Goal: Task Accomplishment & Management: Complete application form

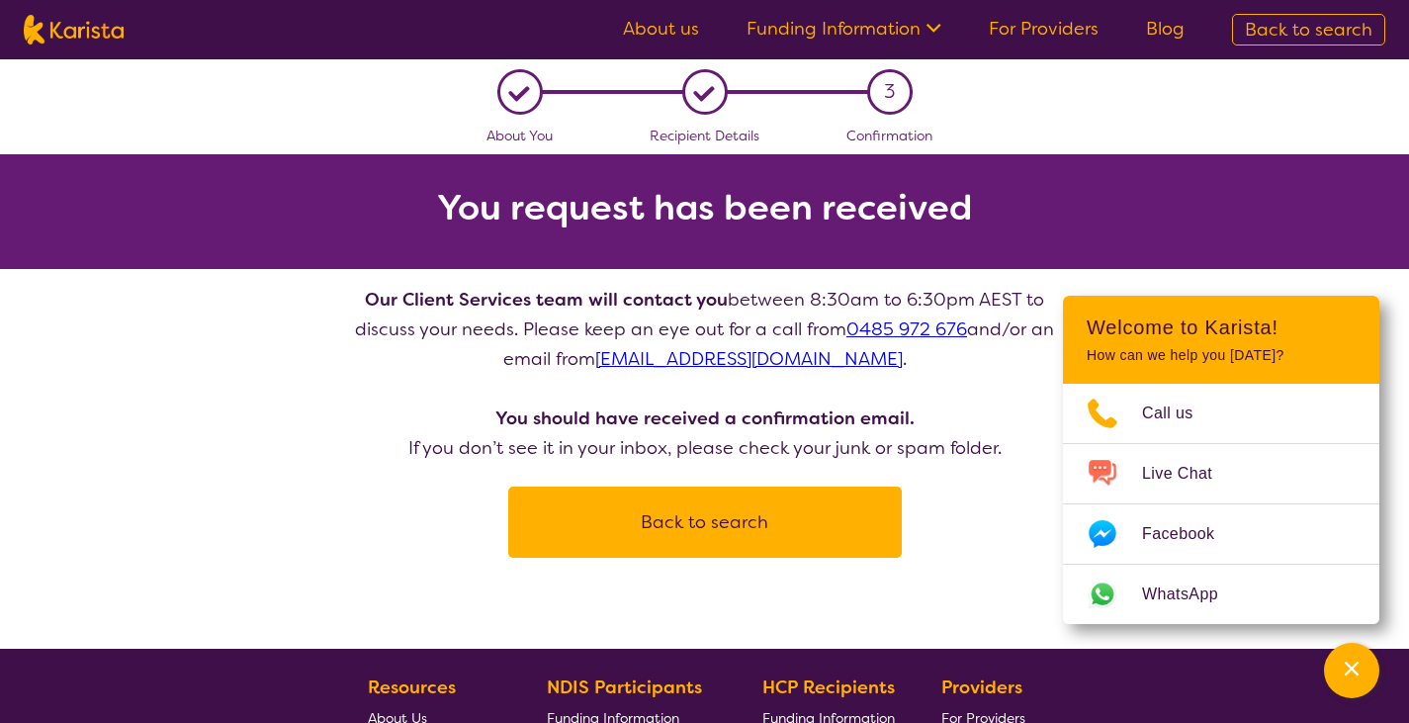
click at [698, 525] on button "Back to search" at bounding box center [705, 522] width 346 height 59
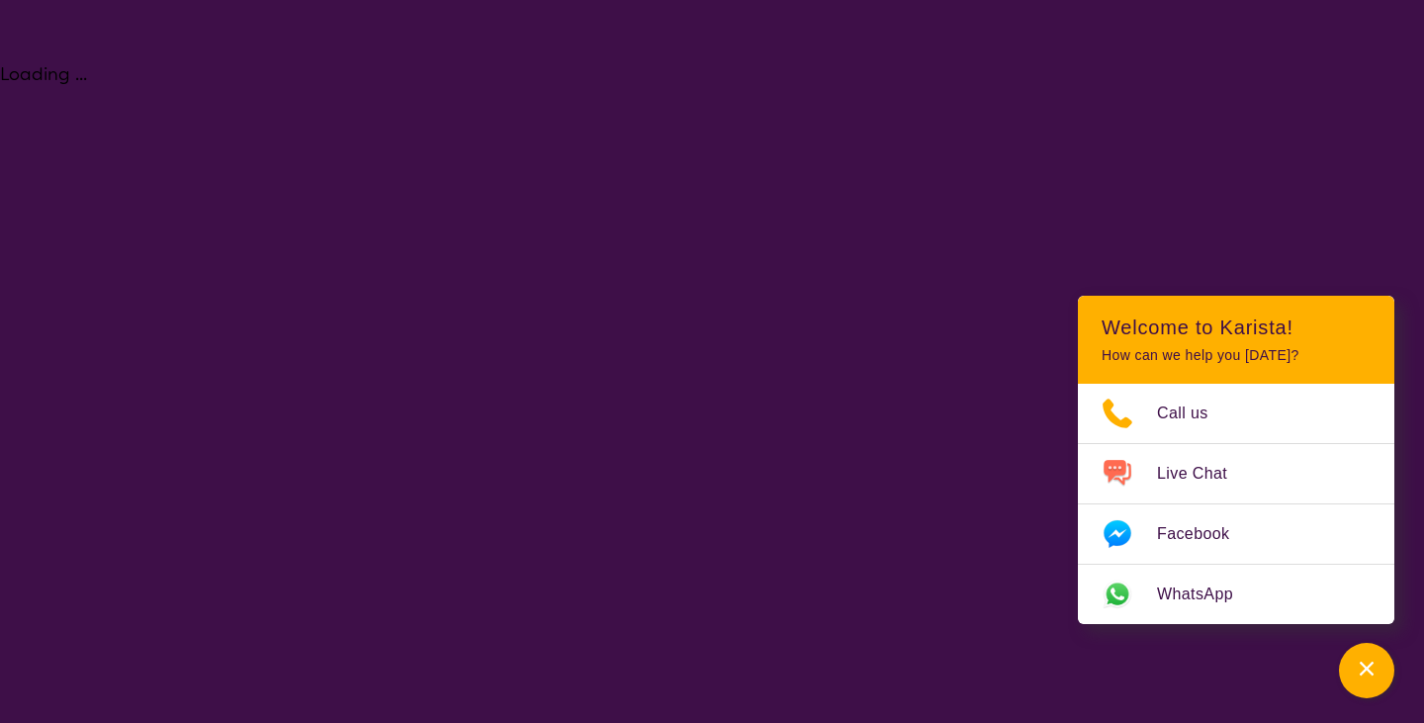
select select "[MEDICAL_DATA]"
select select "AD"
select select "NDIS"
select select "[MEDICAL_DATA]"
select select "AD"
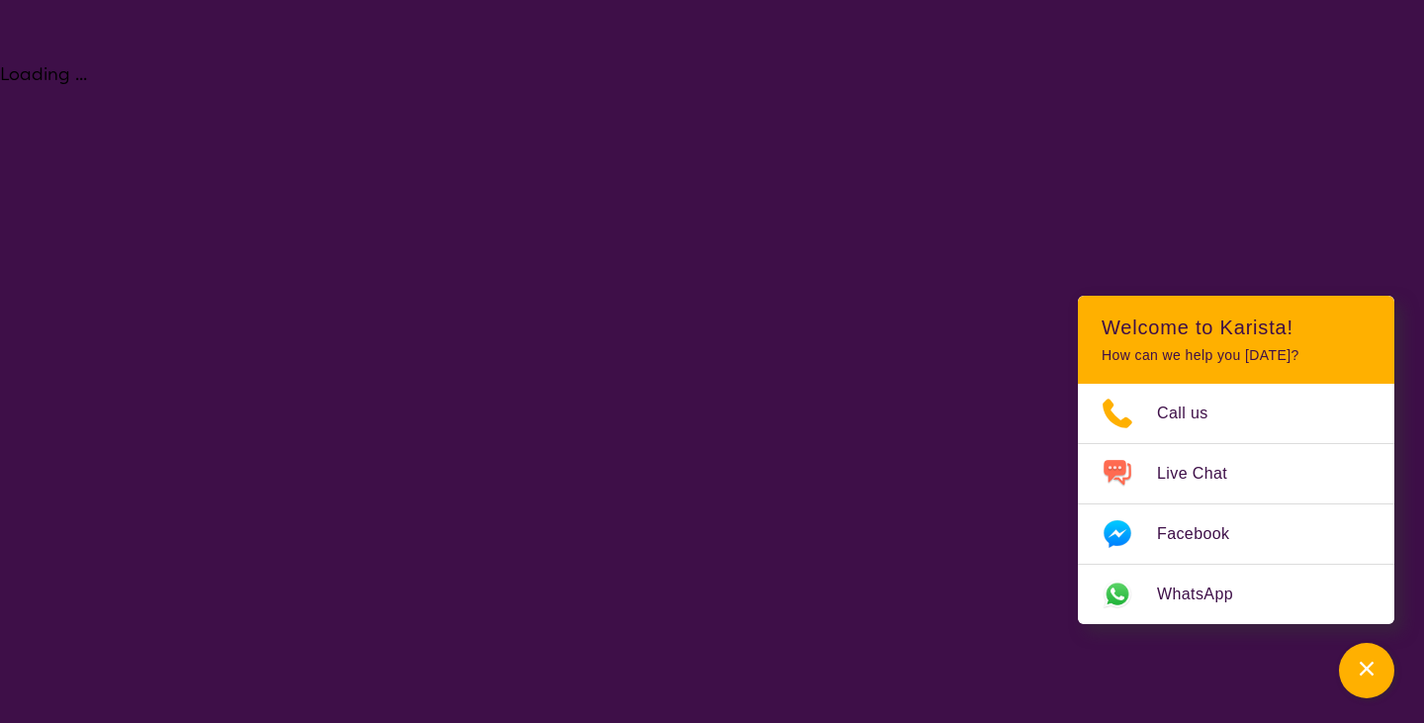
select select "NDIS"
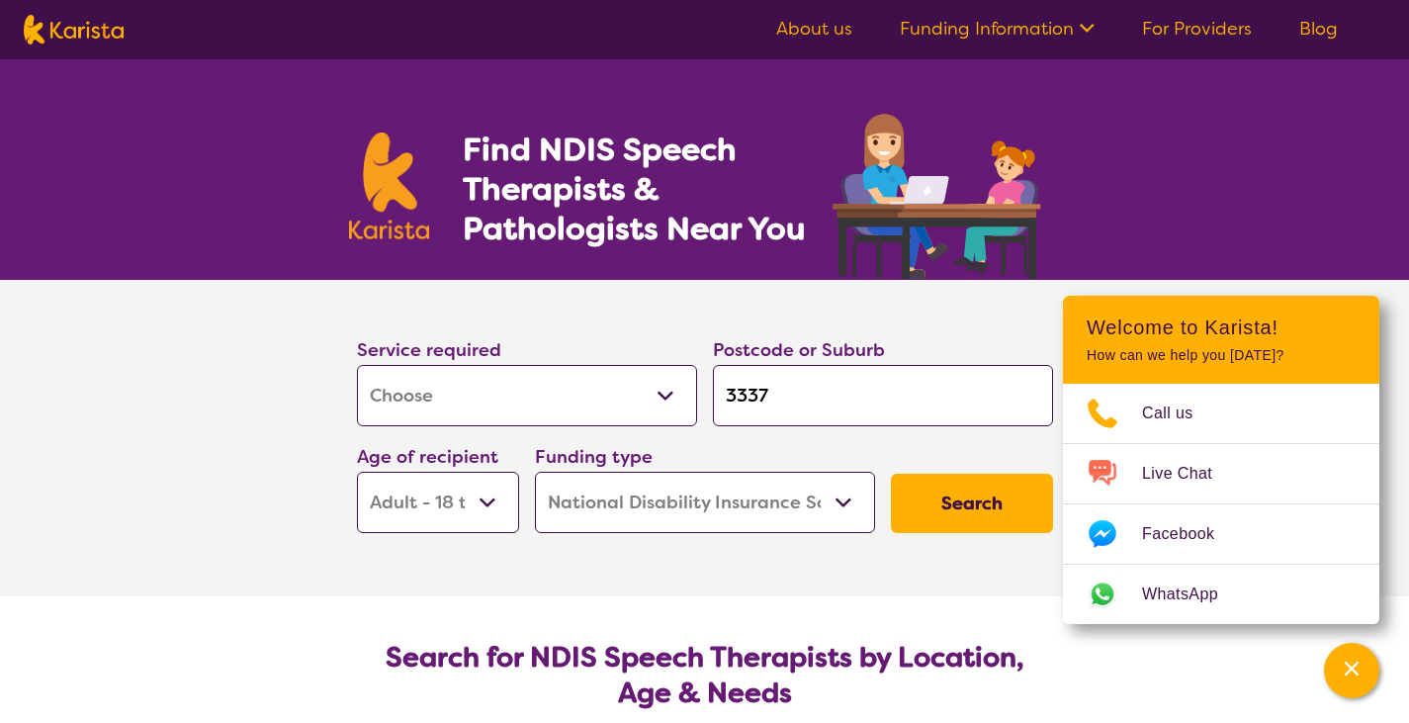
click at [628, 396] on select "Allied Health Assistant Assessment ([MEDICAL_DATA] or [MEDICAL_DATA]) Behaviour…" at bounding box center [527, 395] width 340 height 61
select select "Psychology"
click at [357, 365] on select "Allied Health Assistant Assessment ([MEDICAL_DATA] or [MEDICAL_DATA]) Behaviour…" at bounding box center [527, 395] width 340 height 61
select select "Psychology"
drag, startPoint x: 825, startPoint y: 397, endPoint x: 477, endPoint y: 422, distance: 349.1
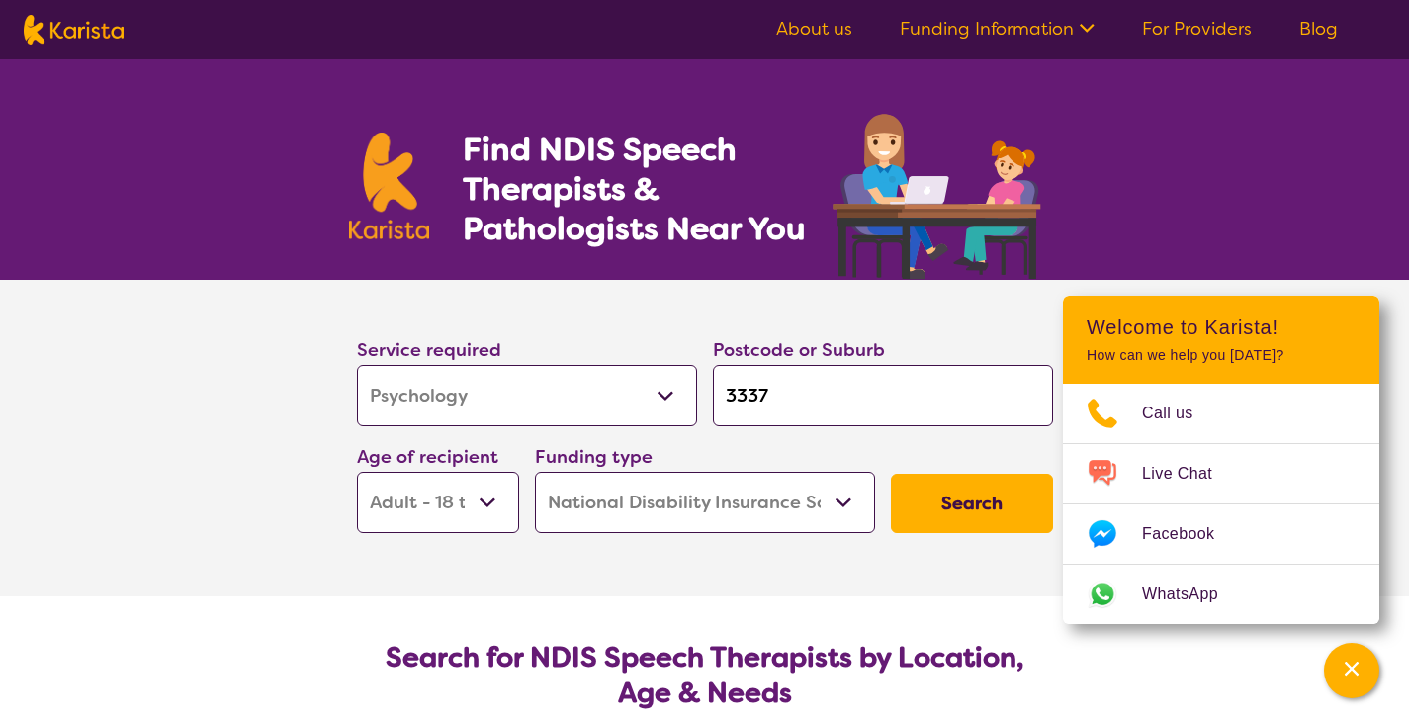
click at [477, 422] on div "Service required Allied Health Assistant Assessment ([MEDICAL_DATA] or [MEDICAL…" at bounding box center [705, 434] width 712 height 214
type input "k"
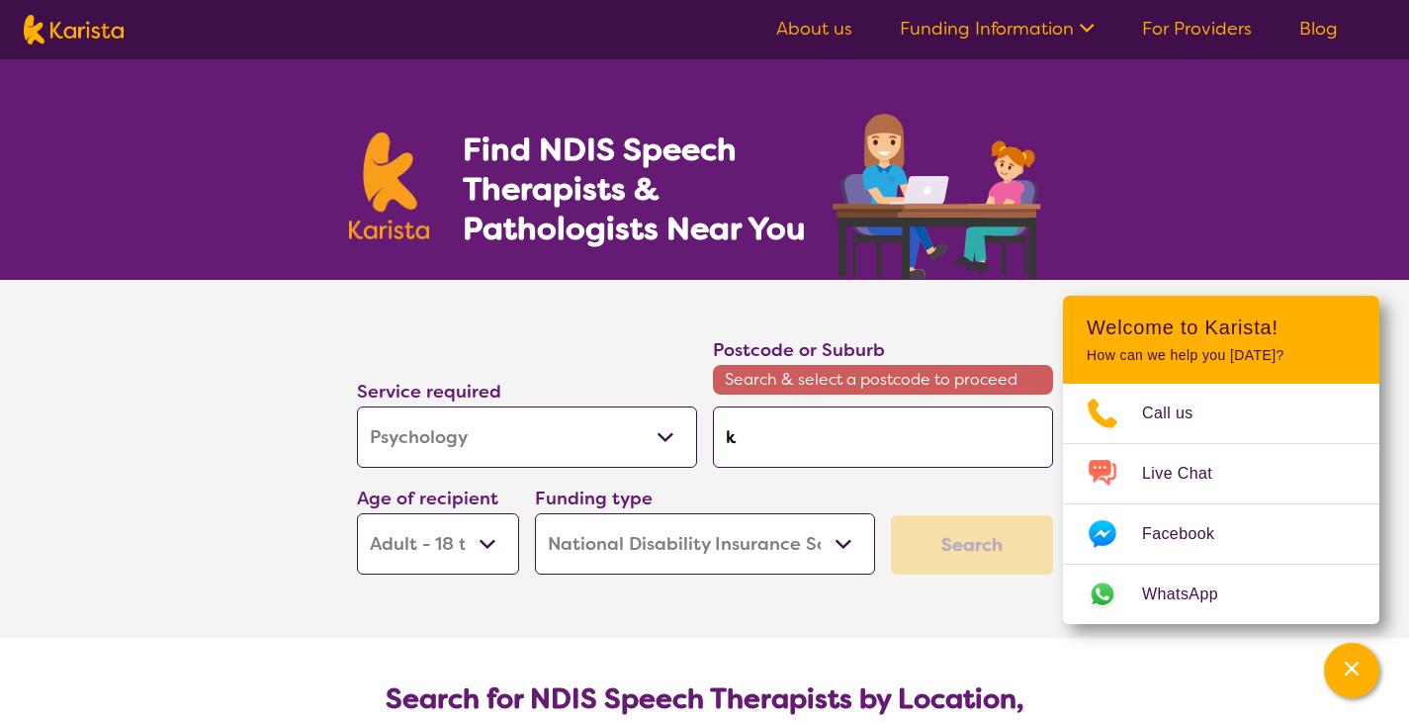
type input "kr"
type input "kru"
type input "kr"
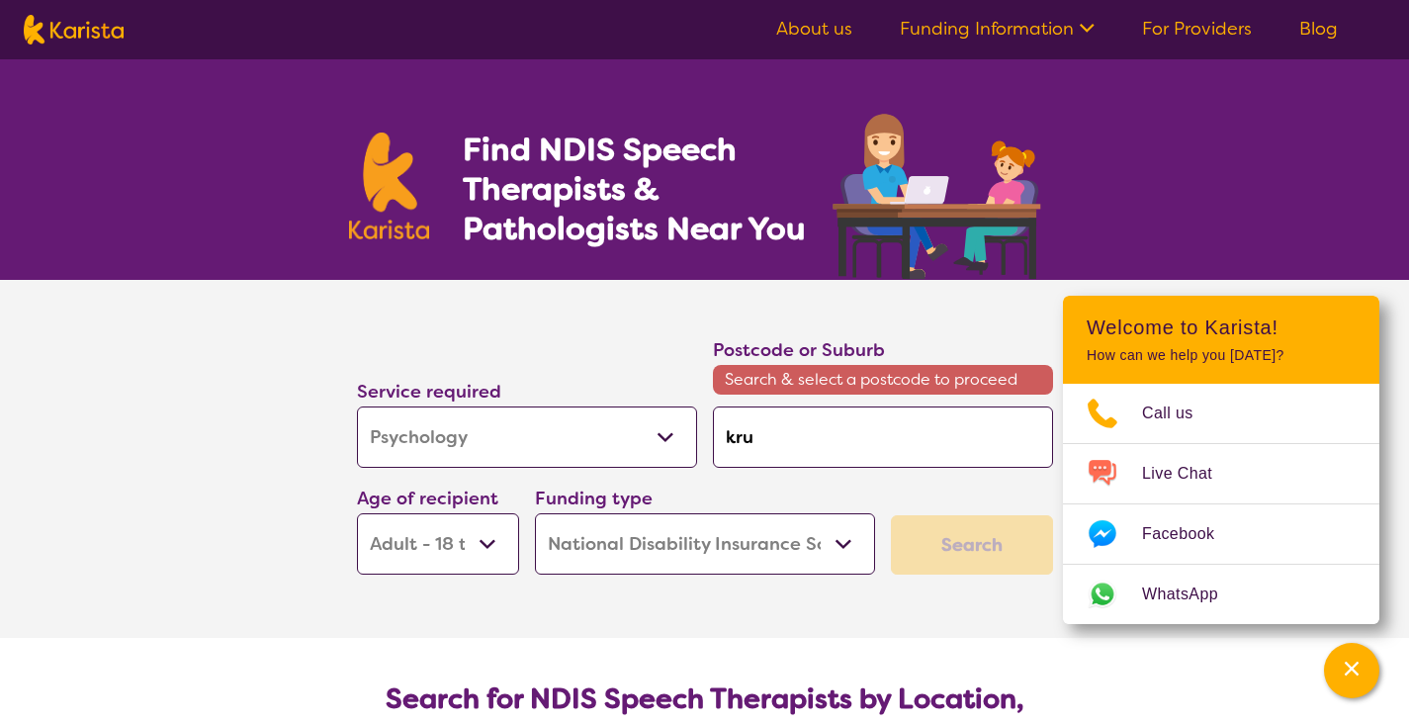
type input "kr"
type input "k"
type input "ku"
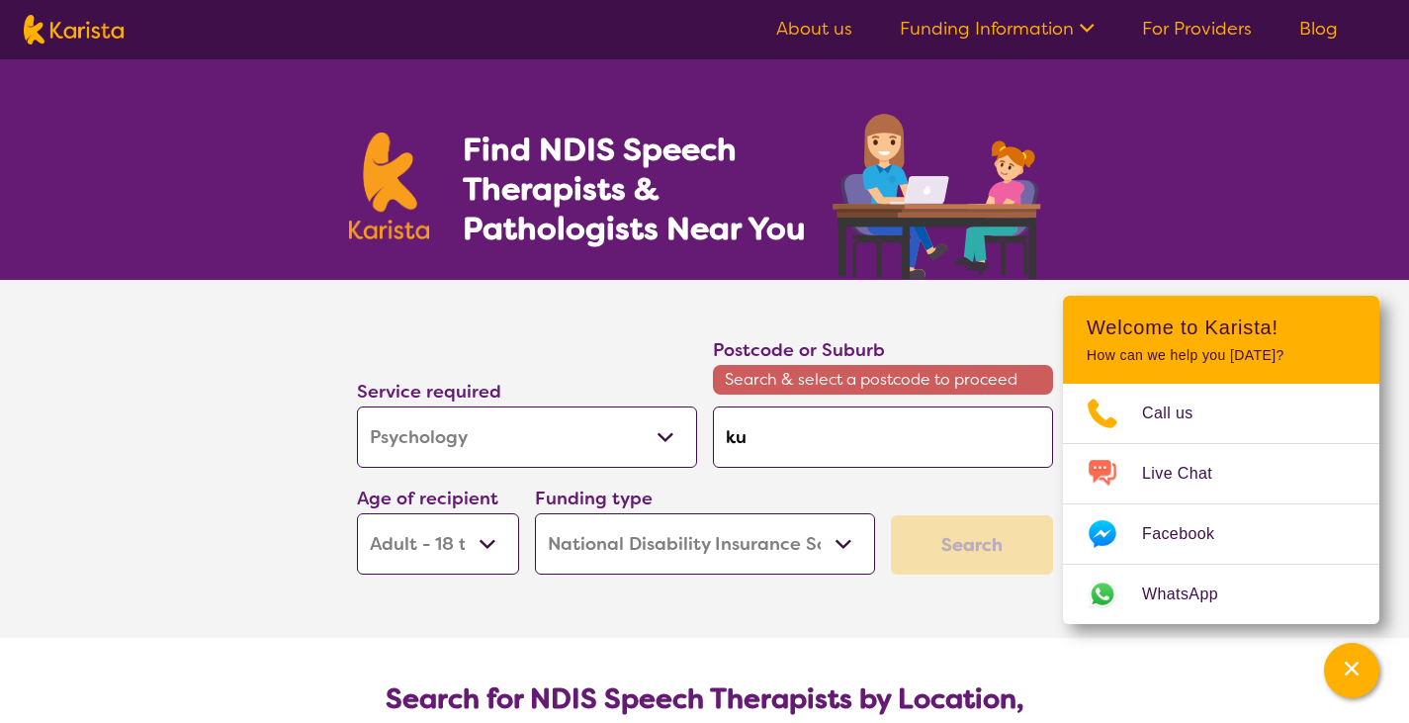
type input "kur"
type input "[MEDICAL_DATA]"
type input "kurun"
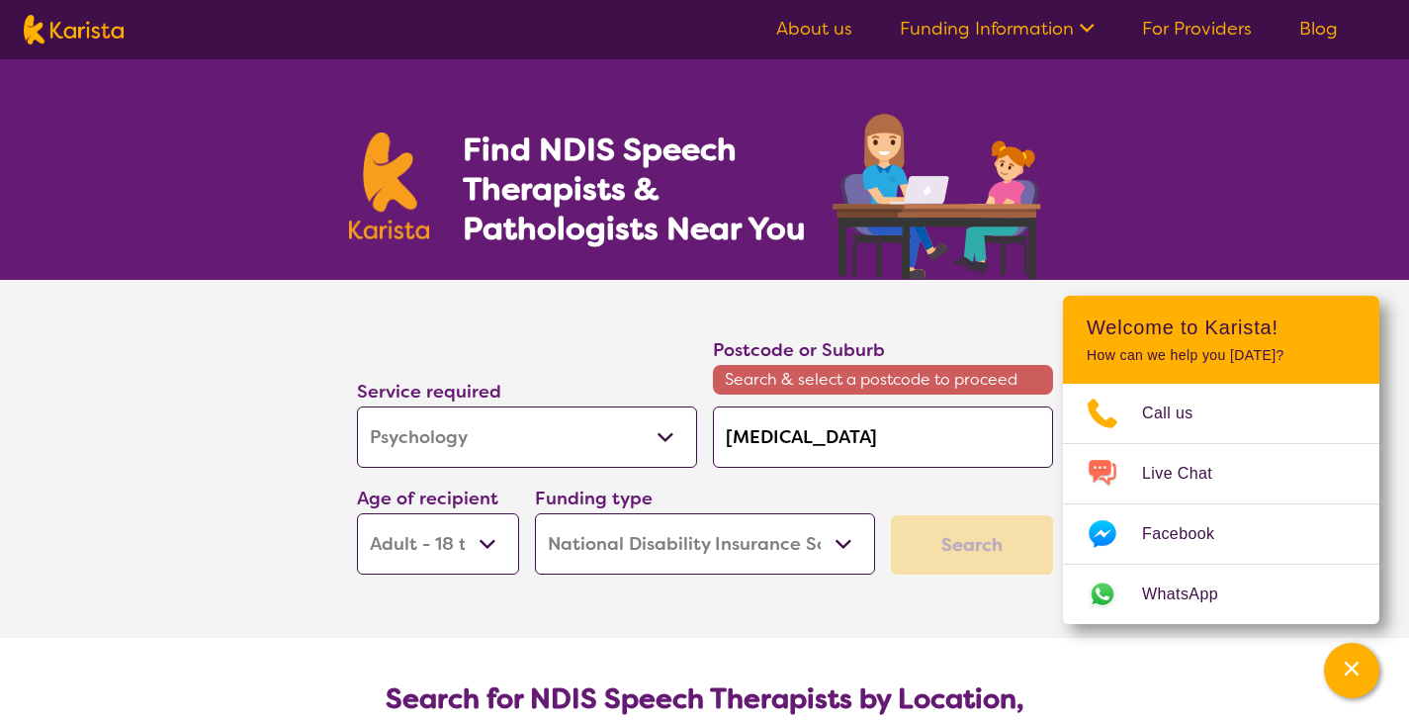
type input "kurun"
type input "kurunj"
type input "kurunja"
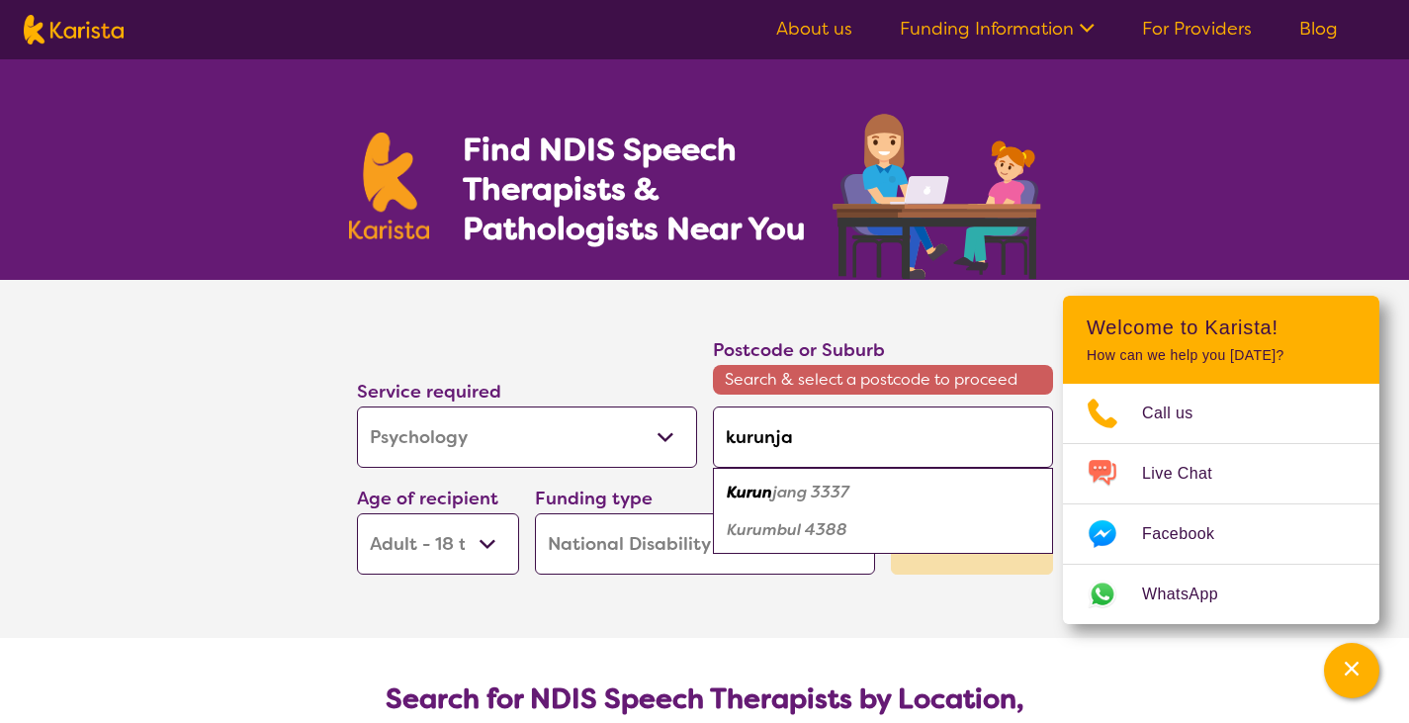
type input "kurunjan"
type input "kurunjang"
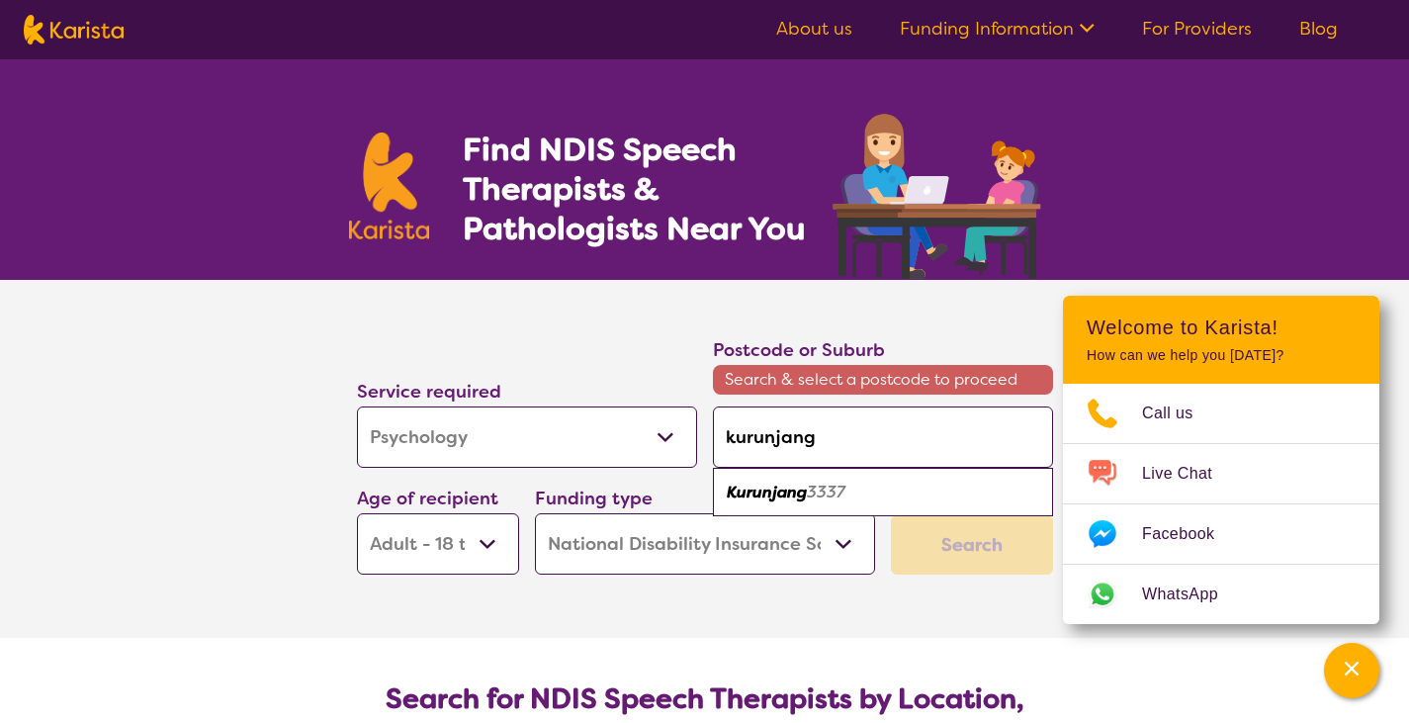
type input "kurunjang"
click at [444, 540] on select "Early Childhood - 0 to 9 Child - 10 to 11 Adolescent - 12 to 17 Adult - 18 to 6…" at bounding box center [438, 543] width 162 height 61
select select "AS"
click at [357, 513] on select "Early Childhood - 0 to 9 Child - 10 to 11 Adolescent - 12 to 17 Adult - 18 to 6…" at bounding box center [438, 543] width 162 height 61
select select "AS"
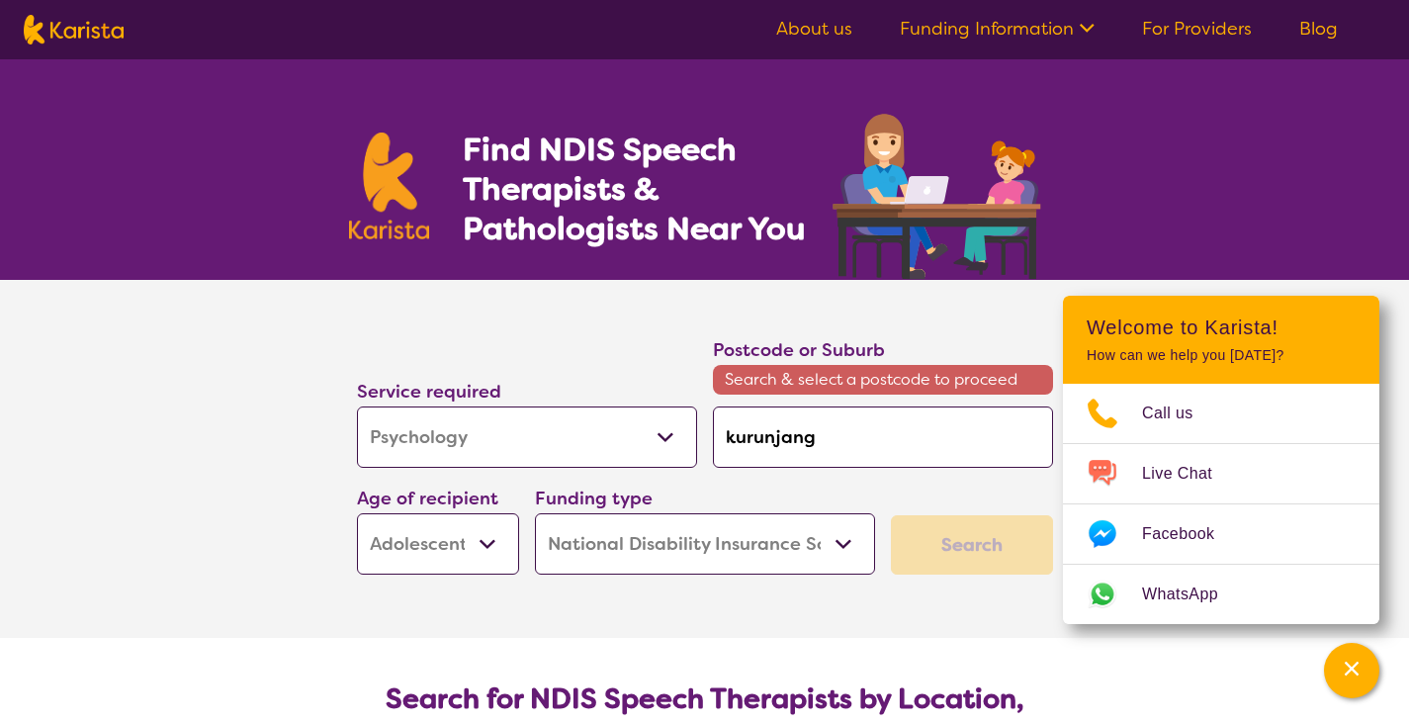
click at [886, 426] on input "kurunjang" at bounding box center [883, 436] width 340 height 61
type input "kurunjan"
type input "kurunja"
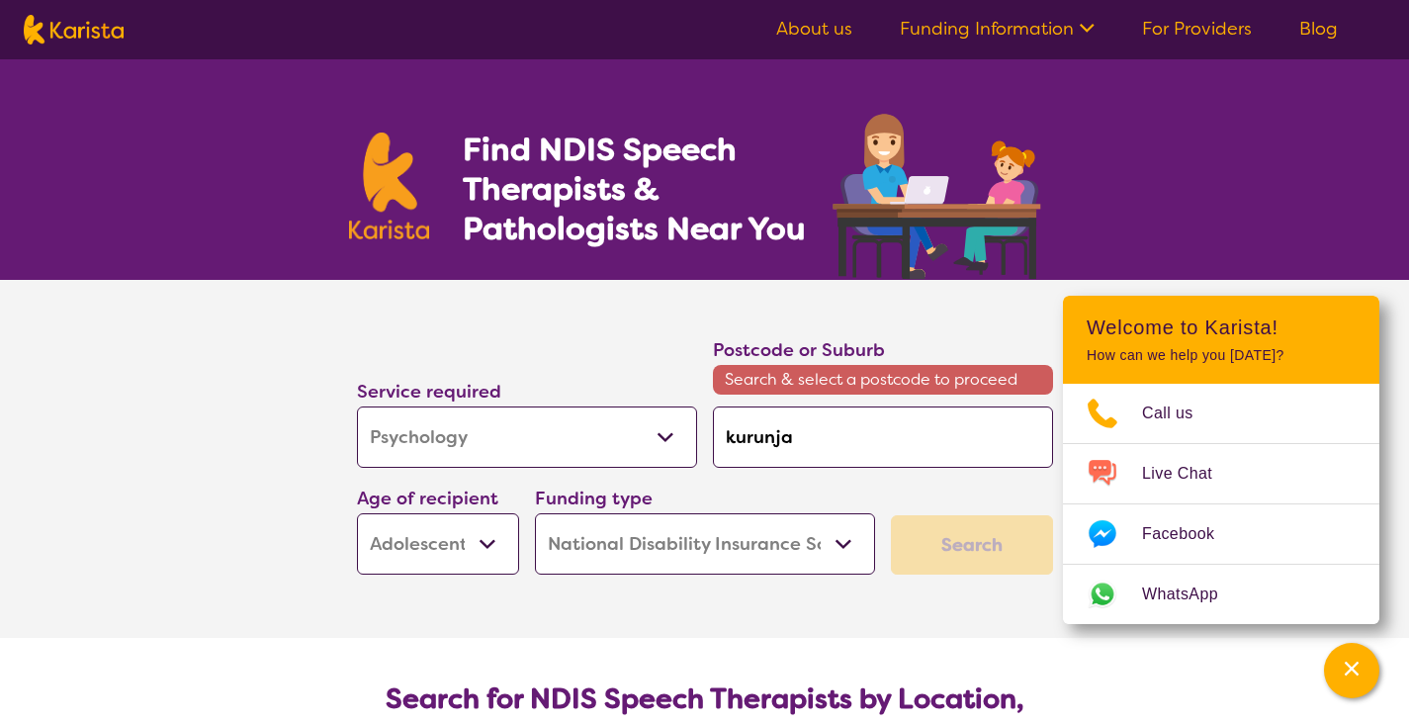
type input "kurunj"
type input "kurun"
click at [796, 488] on em "jang 3337" at bounding box center [810, 492] width 77 height 21
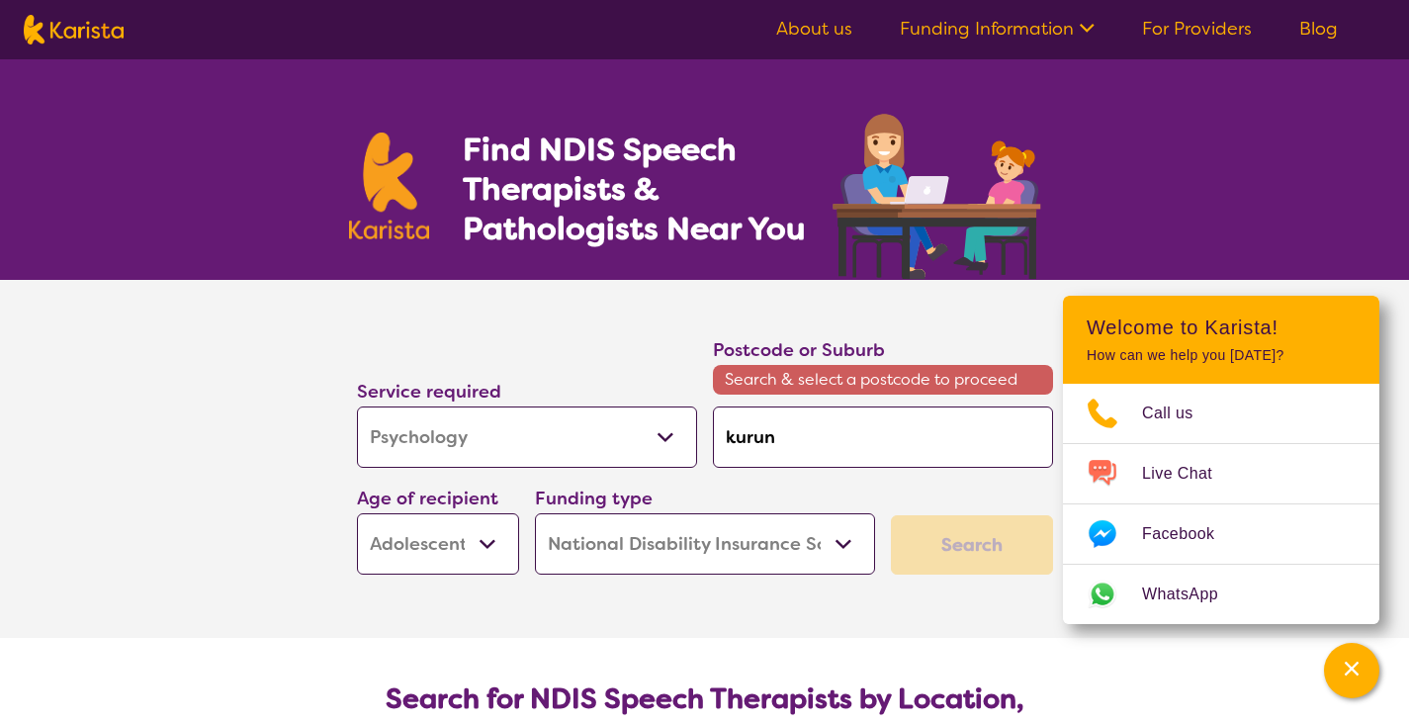
type input "3337"
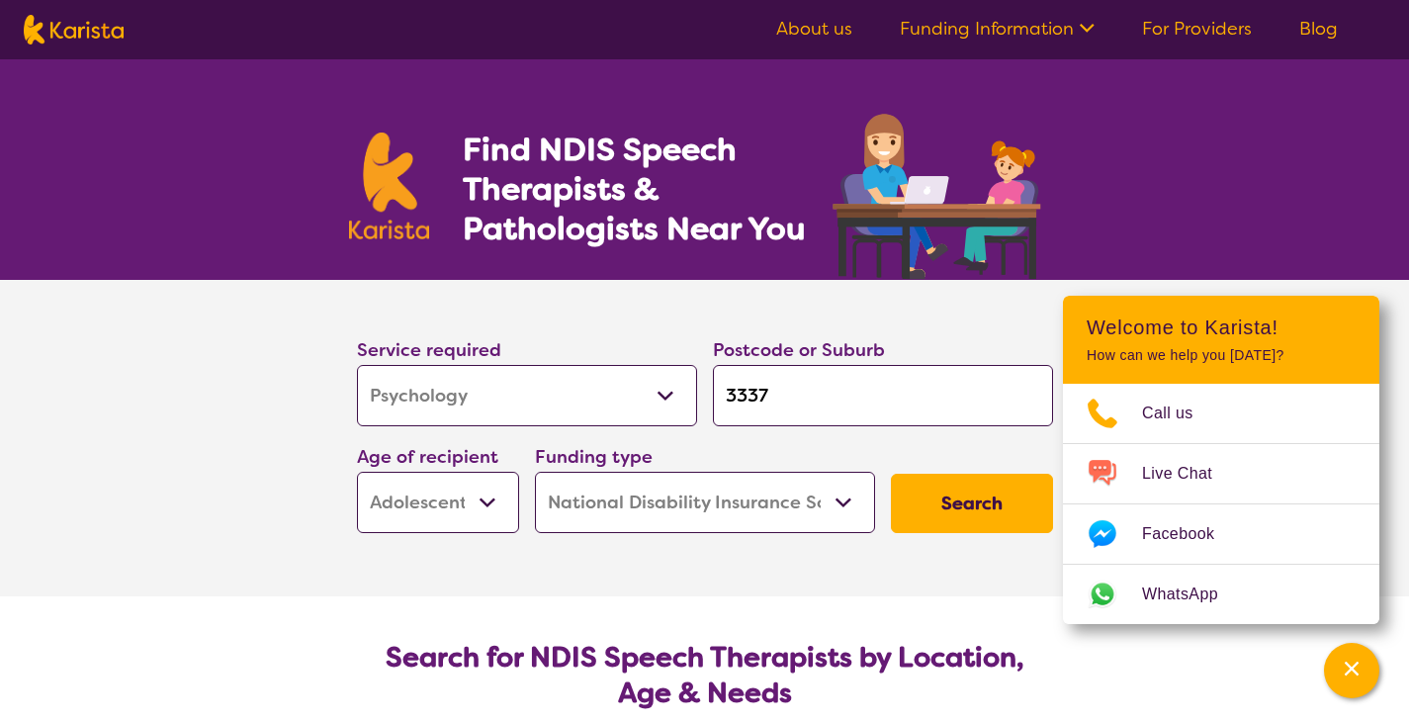
click at [977, 495] on button "Search" at bounding box center [972, 503] width 162 height 59
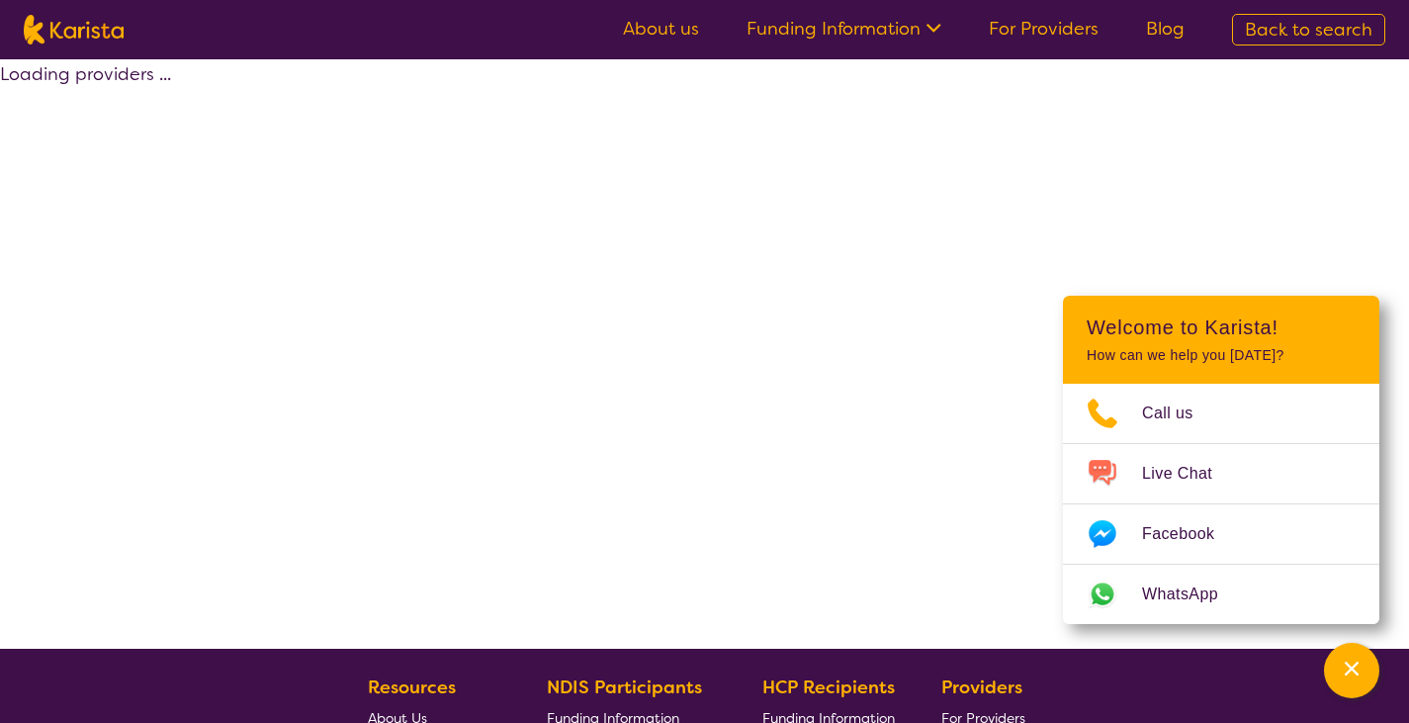
select select "by_score"
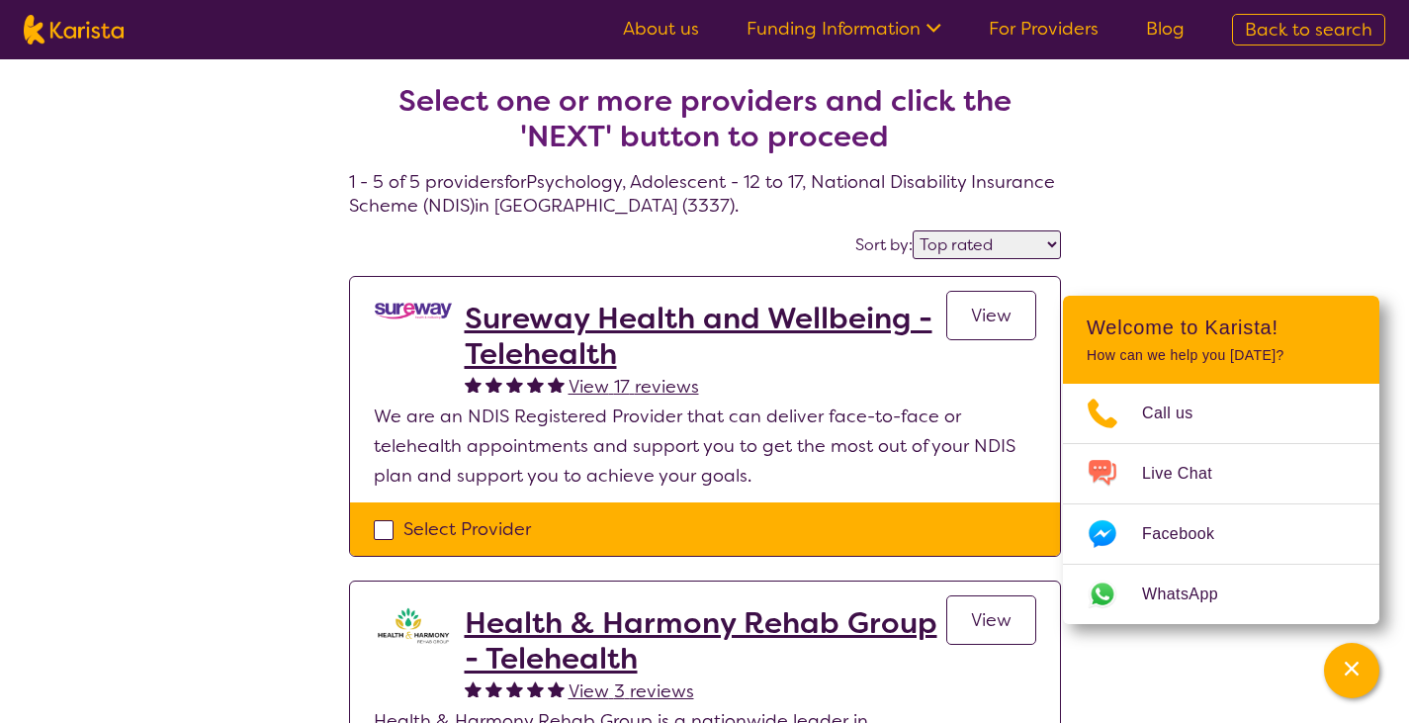
click at [387, 529] on div "Select Provider" at bounding box center [705, 529] width 663 height 30
checkbox input "true"
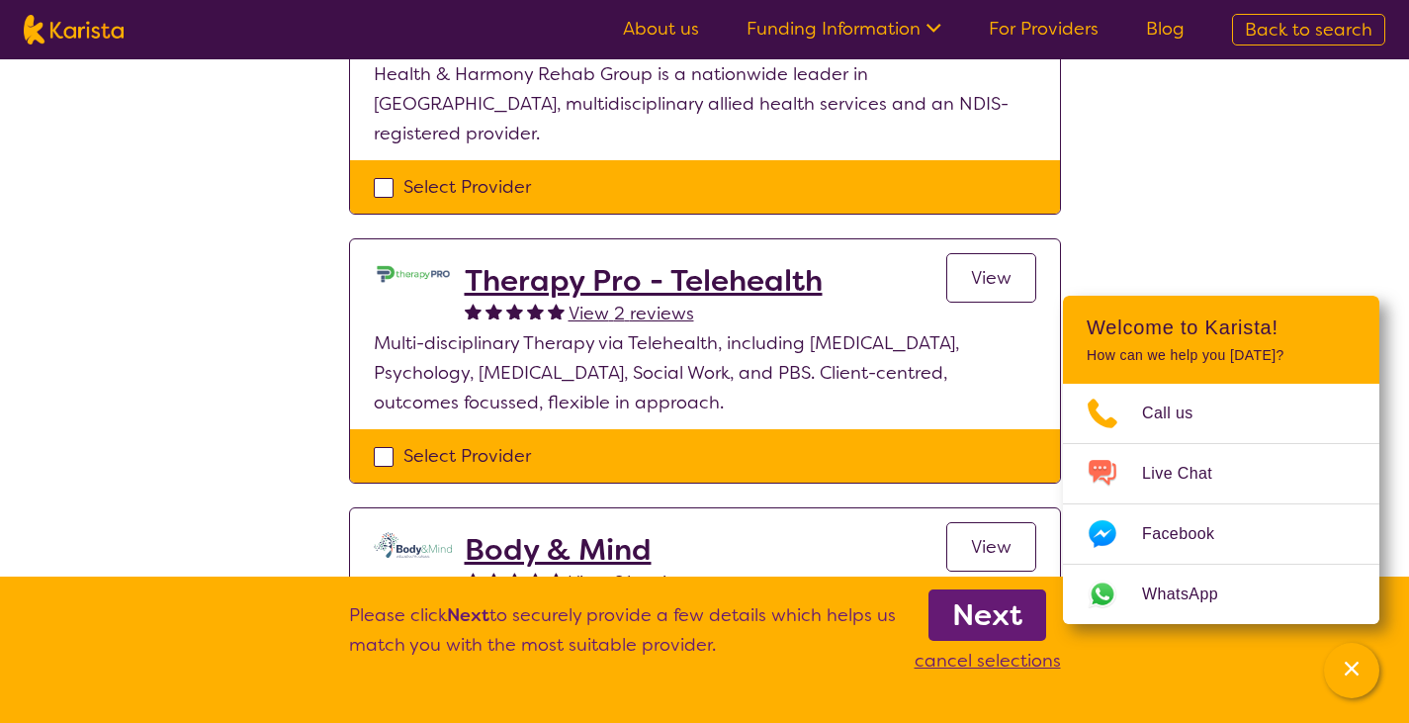
scroll to position [666, 0]
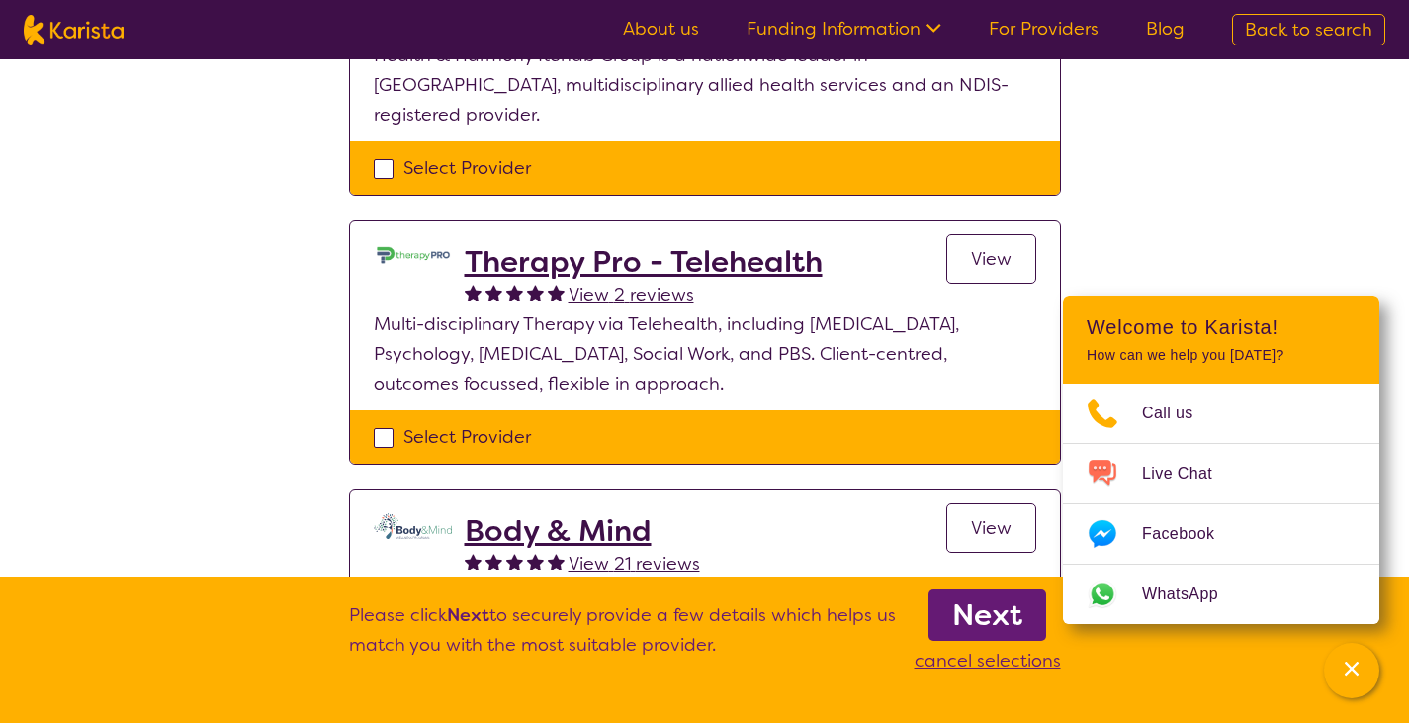
click at [387, 153] on div "Select Provider" at bounding box center [705, 168] width 663 height 30
checkbox input "true"
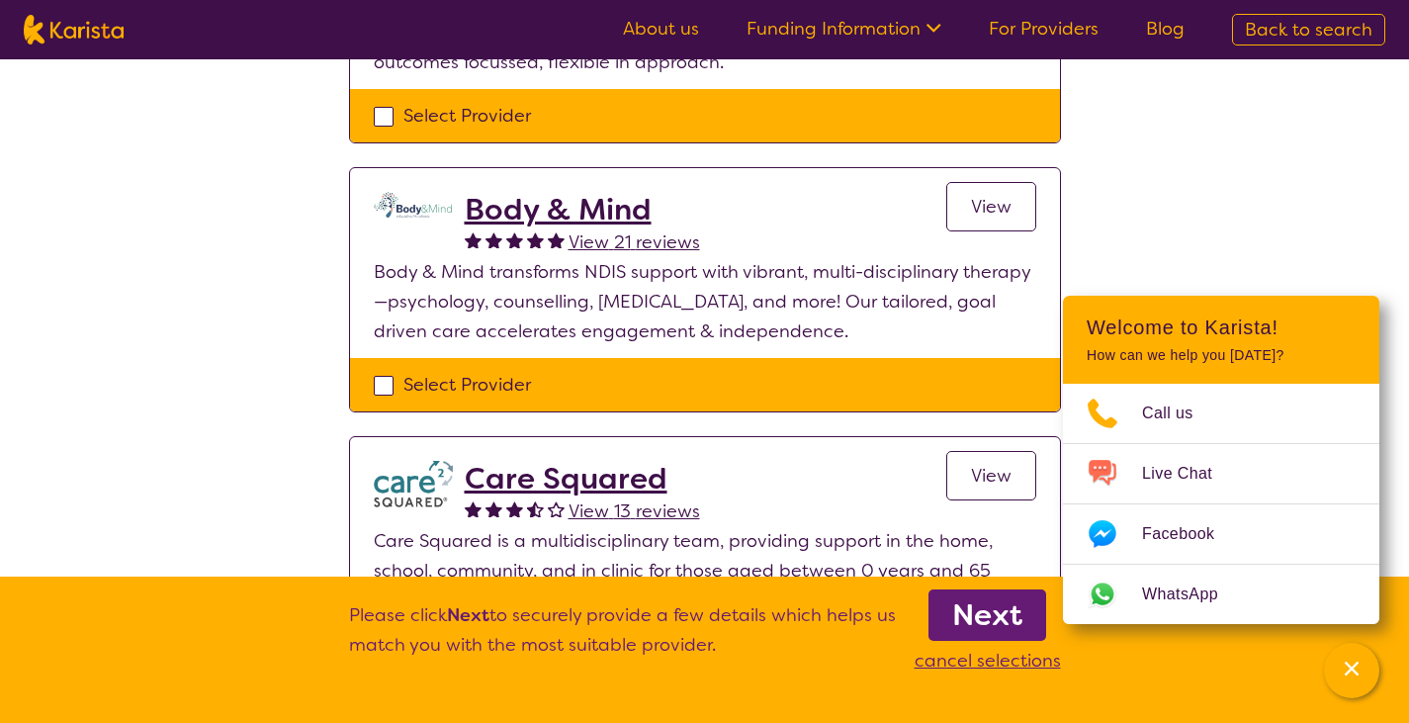
scroll to position [998, 0]
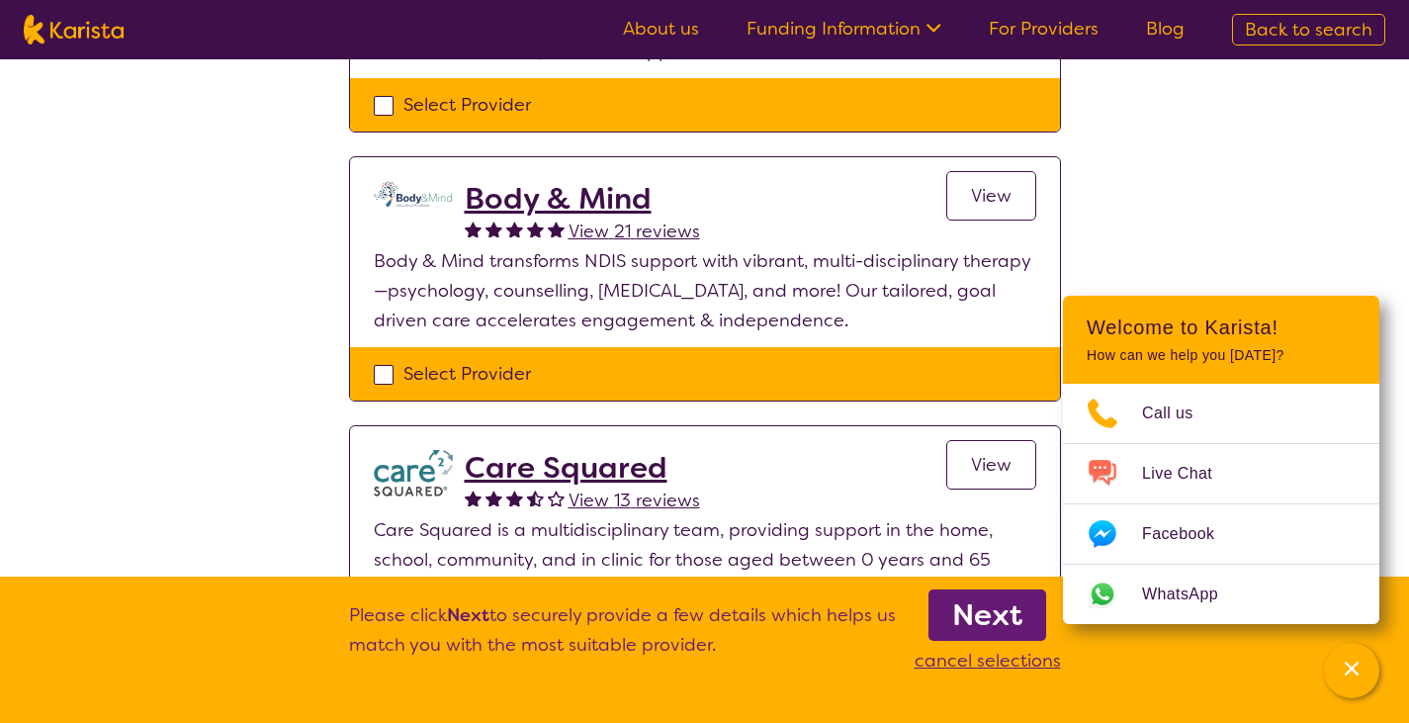
click at [384, 359] on div "Select Provider" at bounding box center [705, 374] width 663 height 30
checkbox input "true"
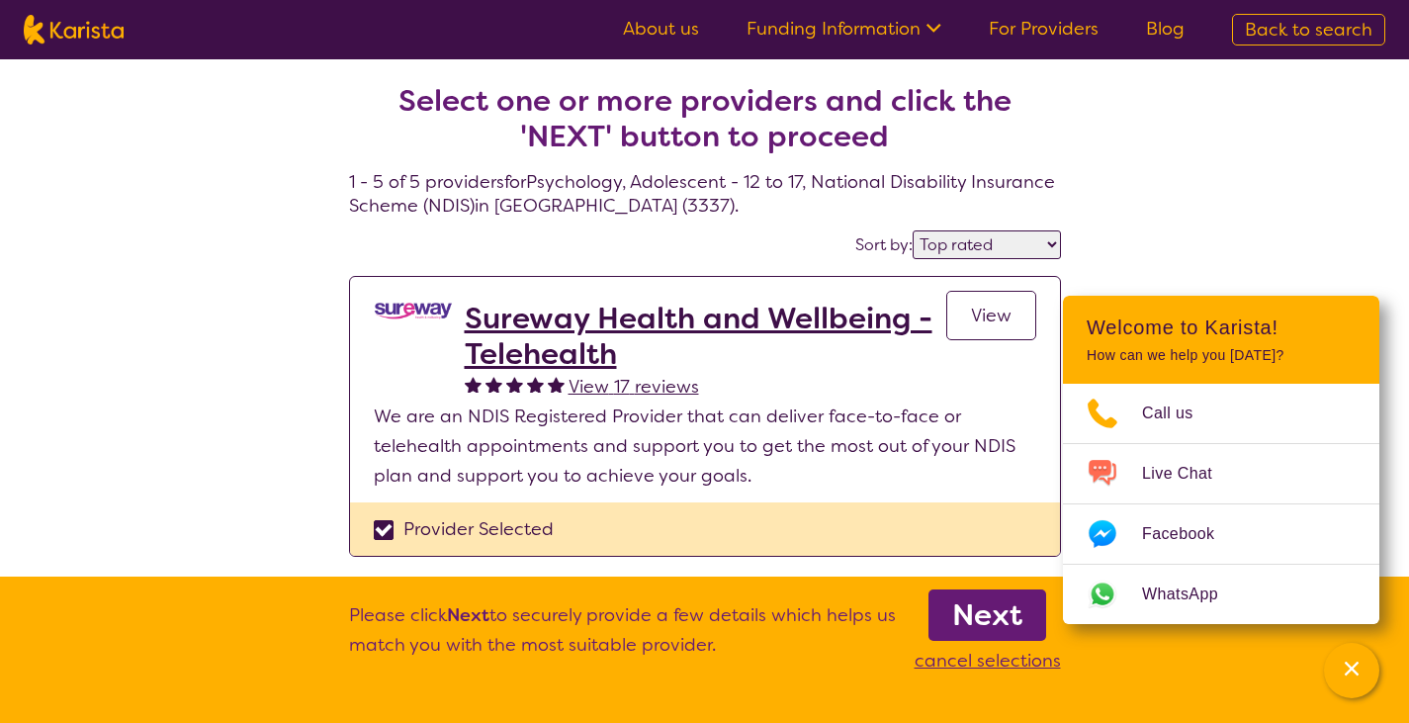
click at [994, 629] on b "Next" at bounding box center [987, 615] width 70 height 40
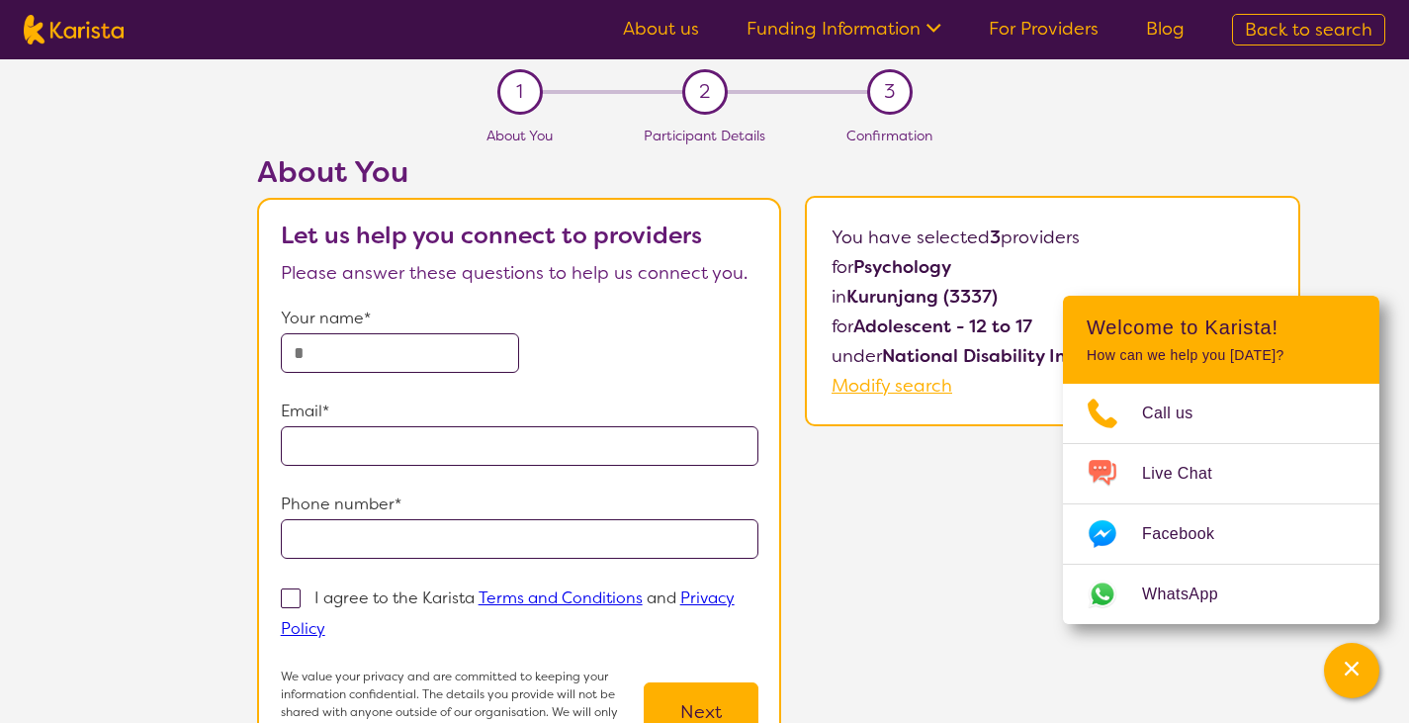
click at [402, 342] on input "text" at bounding box center [400, 353] width 239 height 40
type input "**********"
drag, startPoint x: 476, startPoint y: 545, endPoint x: 496, endPoint y: 541, distance: 21.1
click at [476, 545] on input "tel" at bounding box center [520, 539] width 479 height 40
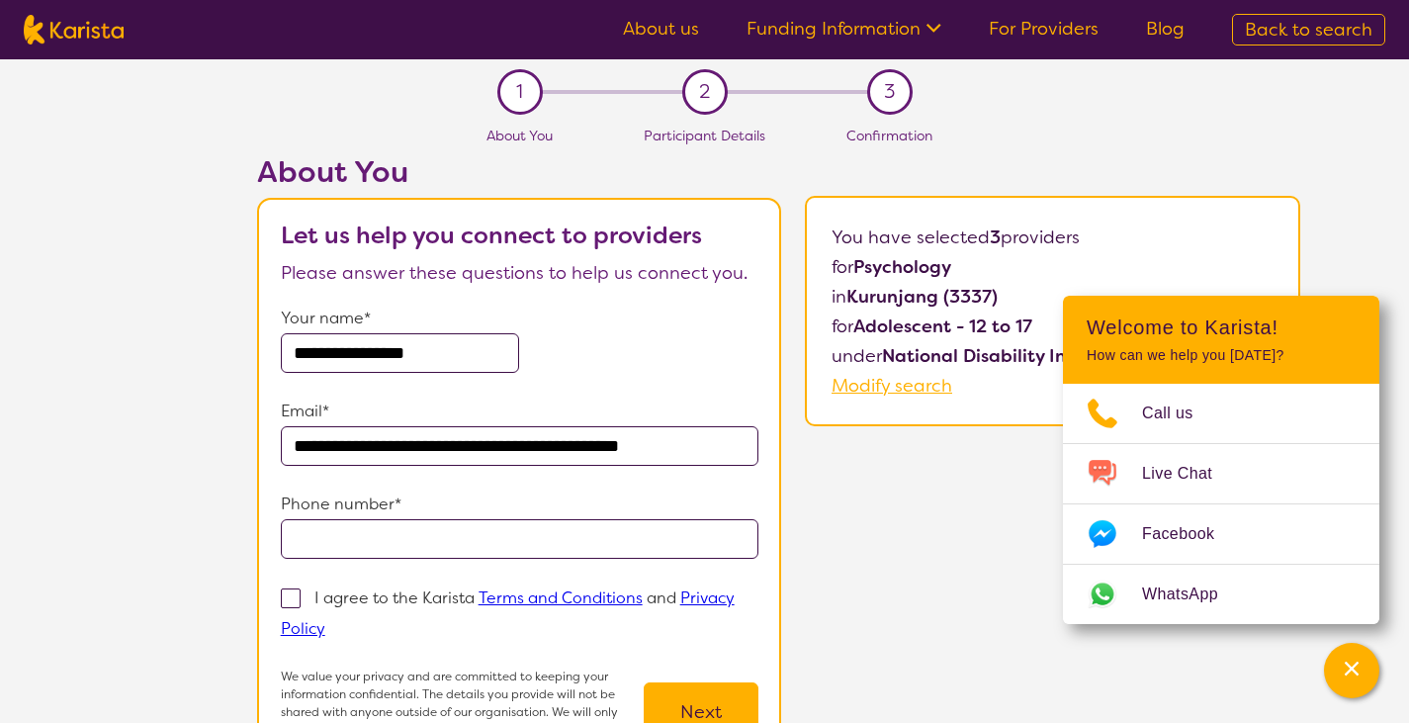
type input "**********"
click at [278, 591] on section "**********" at bounding box center [519, 496] width 524 height 597
click at [287, 595] on span at bounding box center [291, 598] width 20 height 20
click at [325, 621] on input "I agree to the Karista Terms and Conditions and Privacy Policy" at bounding box center [331, 627] width 13 height 13
checkbox input "true"
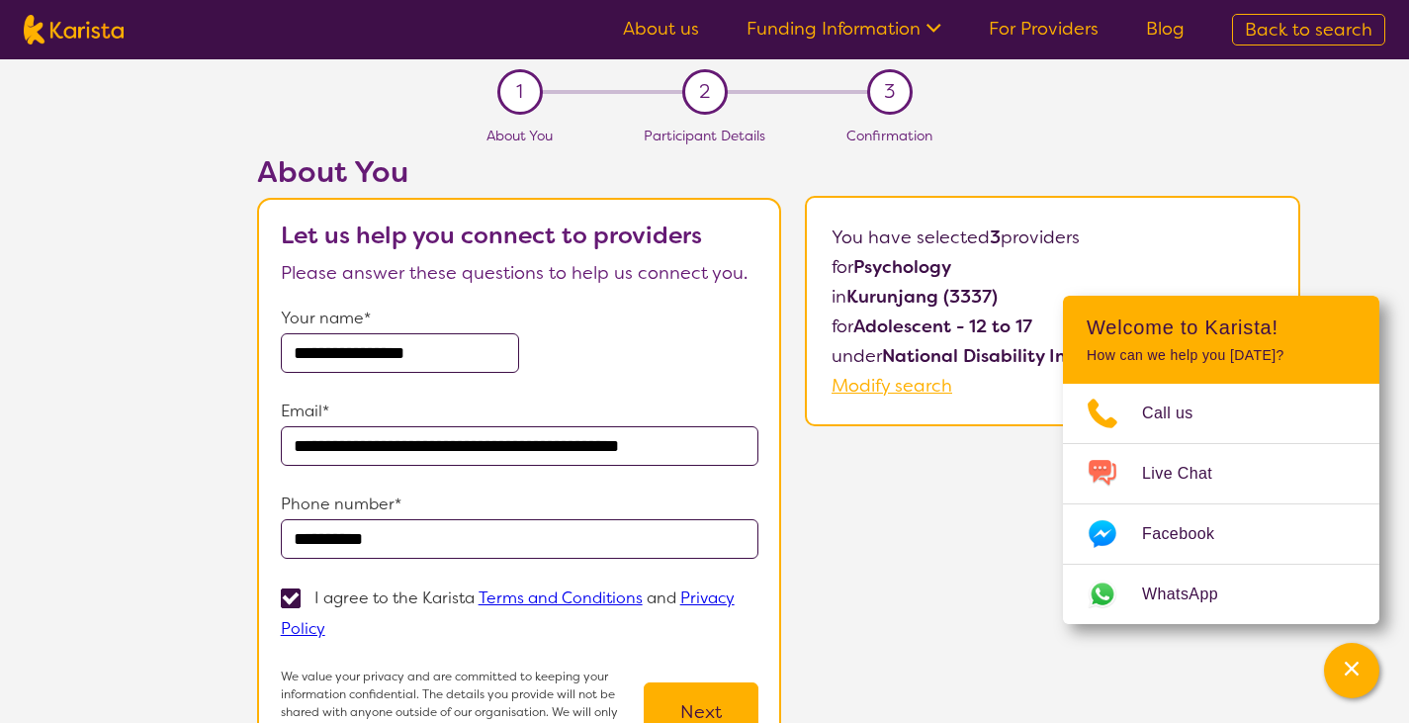
click at [693, 682] on button "Next" at bounding box center [701, 711] width 115 height 59
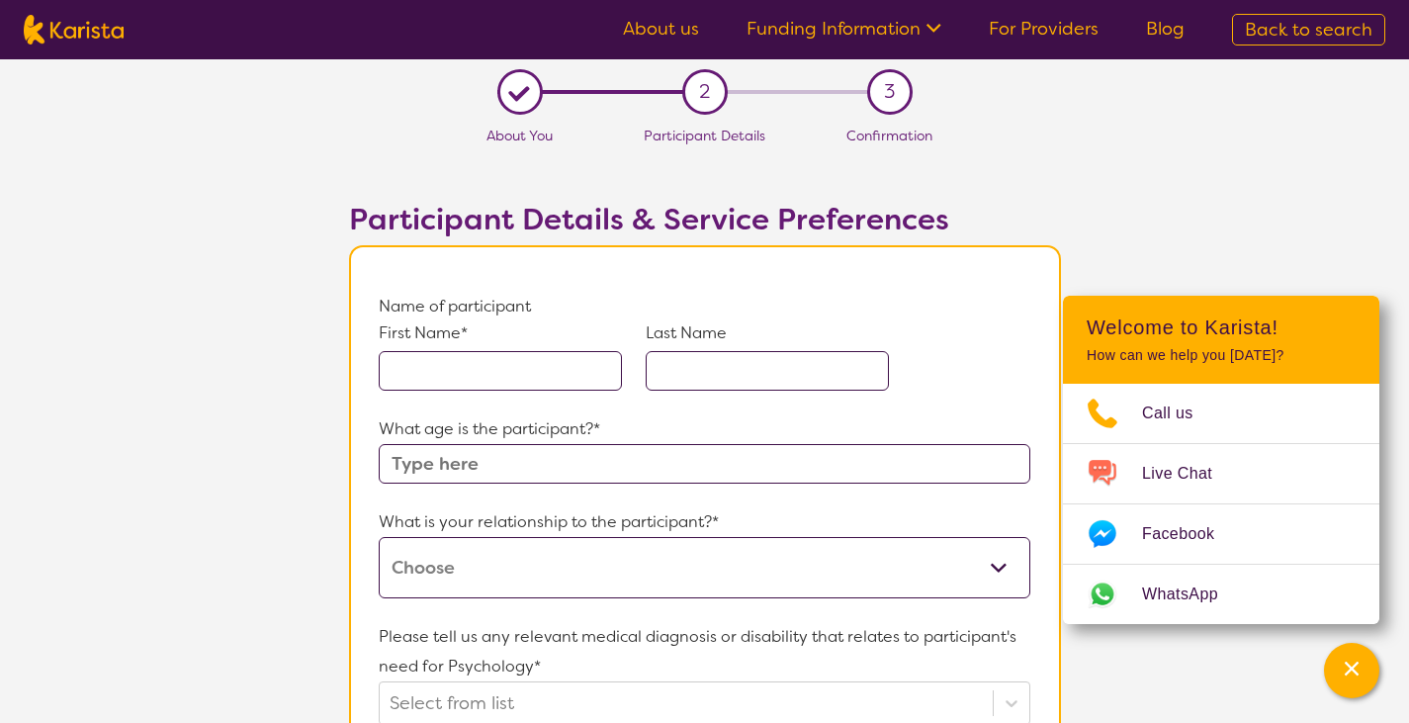
click at [511, 368] on input "text" at bounding box center [500, 371] width 243 height 40
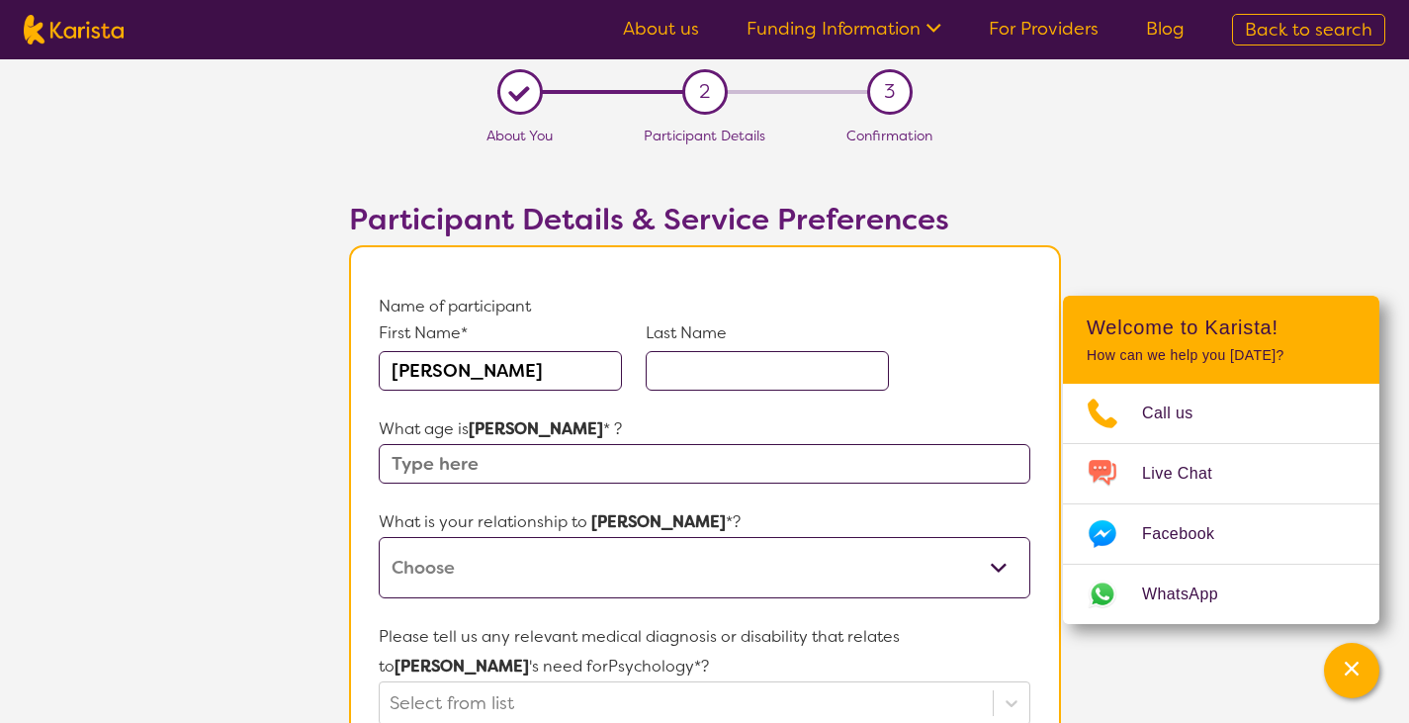
type input "[PERSON_NAME]"
click at [739, 367] on input "text" at bounding box center [767, 371] width 243 height 40
type input "[PERSON_NAME]"
click at [554, 466] on input "text" at bounding box center [704, 464] width 651 height 40
type input "16"
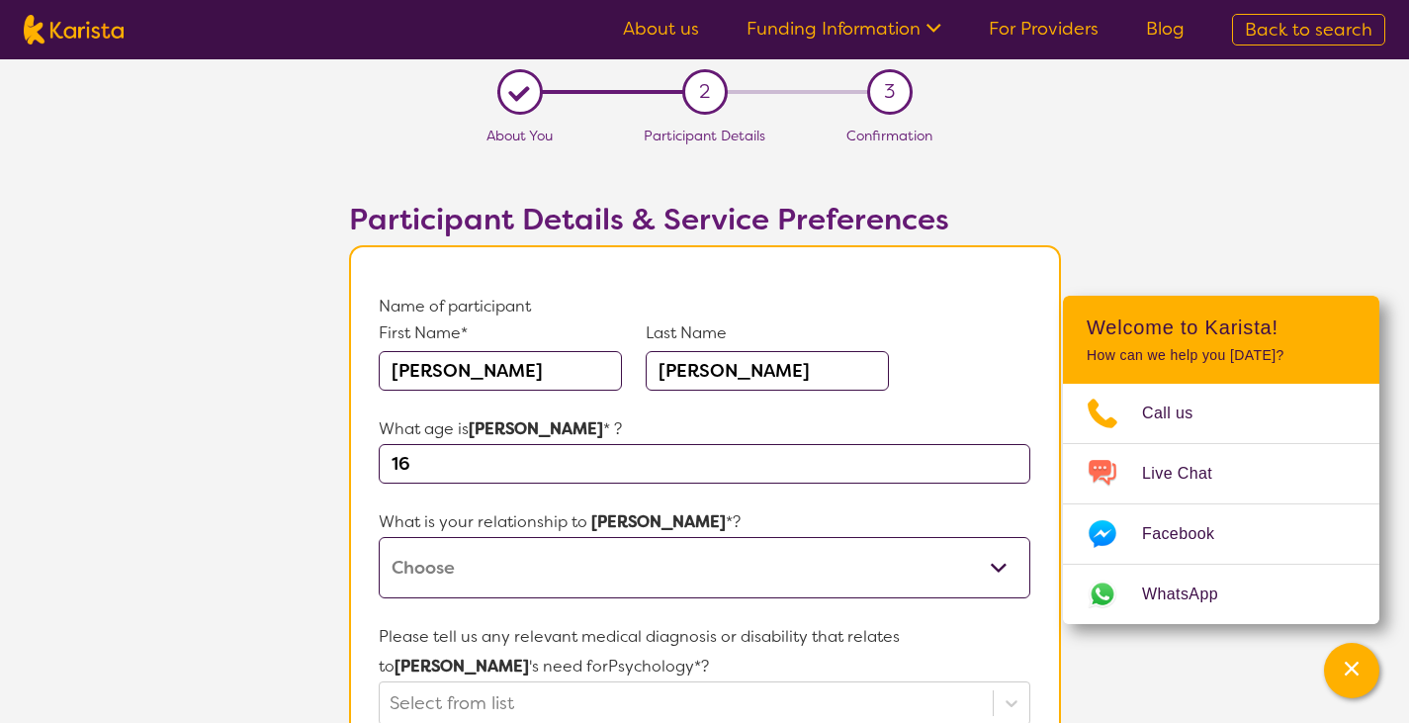
click at [864, 576] on select "This request is for myself I am their parent I am their child I am their spouse…" at bounding box center [704, 567] width 651 height 61
select select "I am their Support Coordinator"
click at [379, 537] on select "This request is for myself I am their parent I am their child I am their spouse…" at bounding box center [704, 567] width 651 height 61
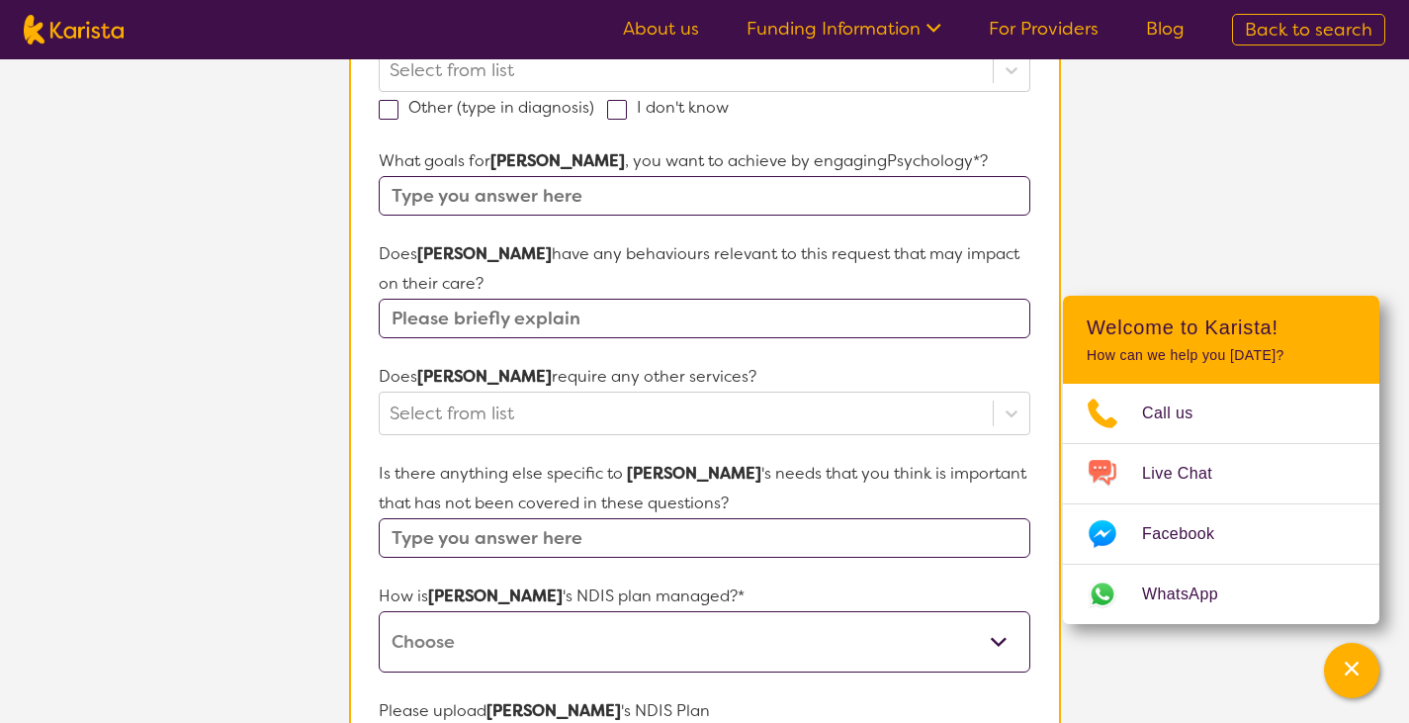
scroll to position [635, 0]
click at [652, 203] on input "text" at bounding box center [704, 194] width 651 height 40
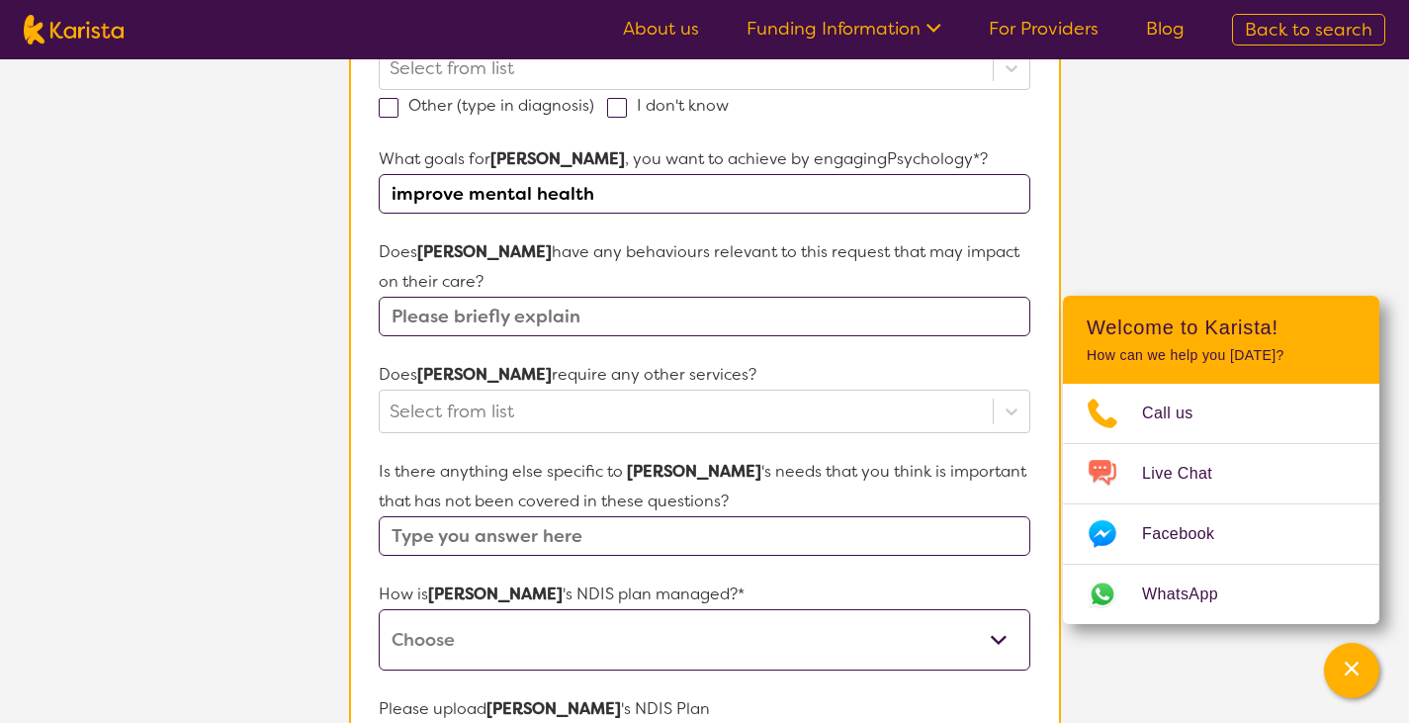
type input "improve mental health"
click at [667, 319] on input "text" at bounding box center [704, 317] width 651 height 40
type input "no"
click at [833, 424] on form "Name of participant First Name* [PERSON_NAME] Last Name [PERSON_NAME] What age …" at bounding box center [704, 354] width 651 height 1395
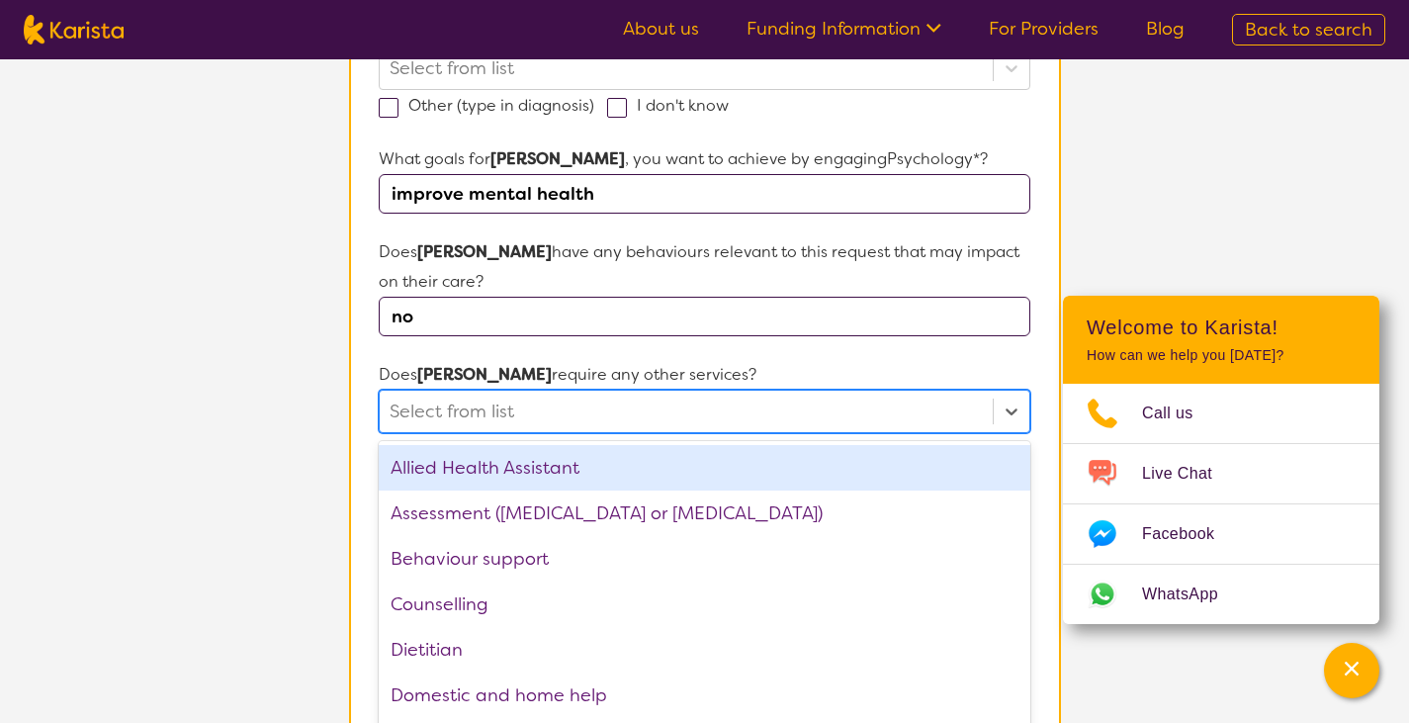
scroll to position [657, 0]
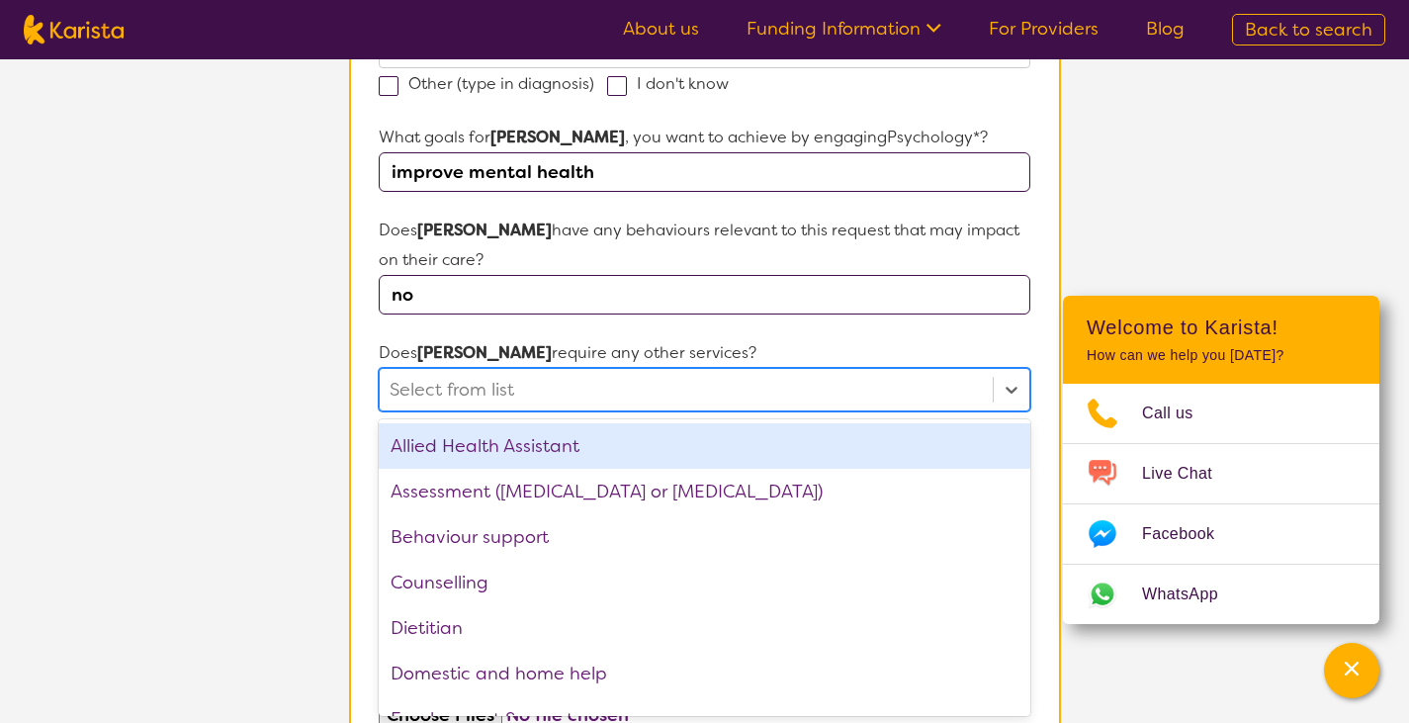
click at [786, 333] on form "Name of participant First Name* [PERSON_NAME] Last Name [PERSON_NAME] What age …" at bounding box center [704, 332] width 651 height 1395
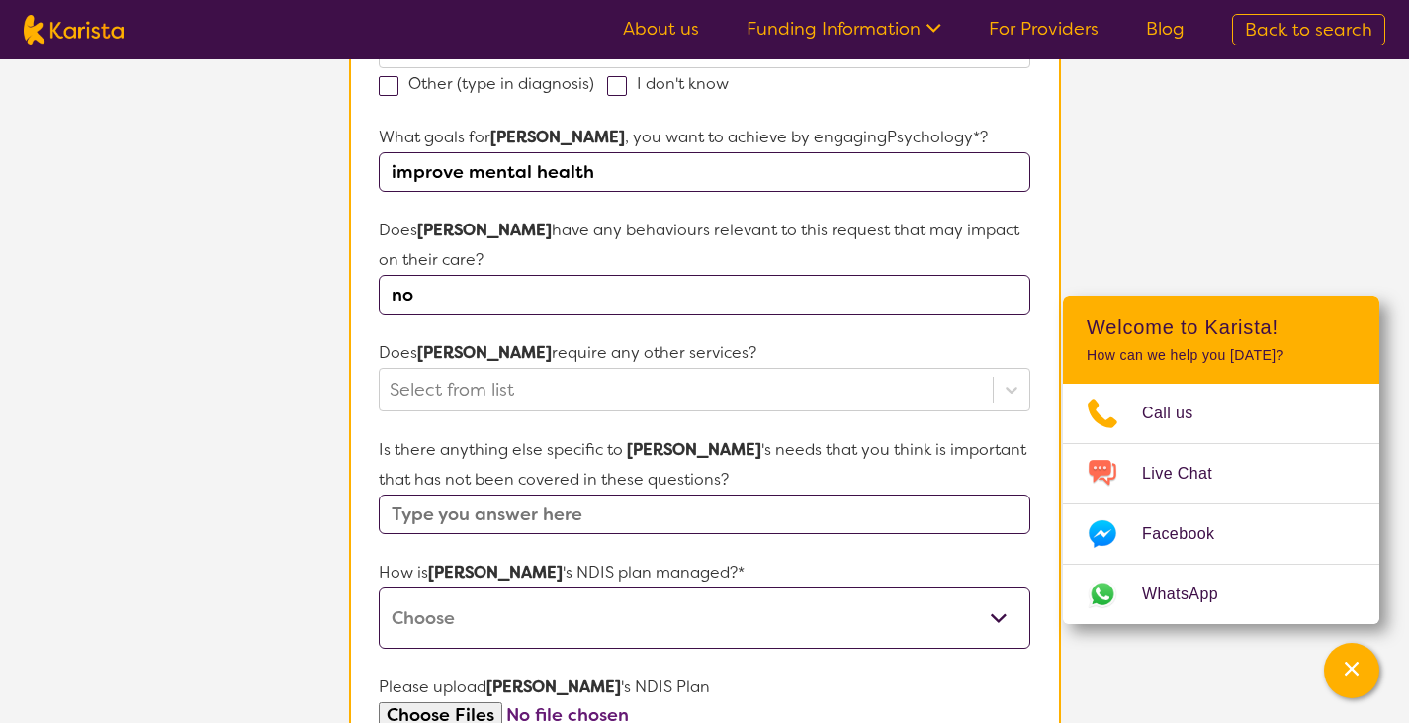
drag, startPoint x: 781, startPoint y: 503, endPoint x: 818, endPoint y: 519, distance: 39.9
click at [789, 521] on input "text" at bounding box center [704, 515] width 651 height 40
type input "Must be in the home appointments and after 4pm"
click at [898, 616] on select "Self-managed NDIS plan Managed by a registered plan management provider (not th…" at bounding box center [704, 617] width 651 height 61
select select "Plan Managed"
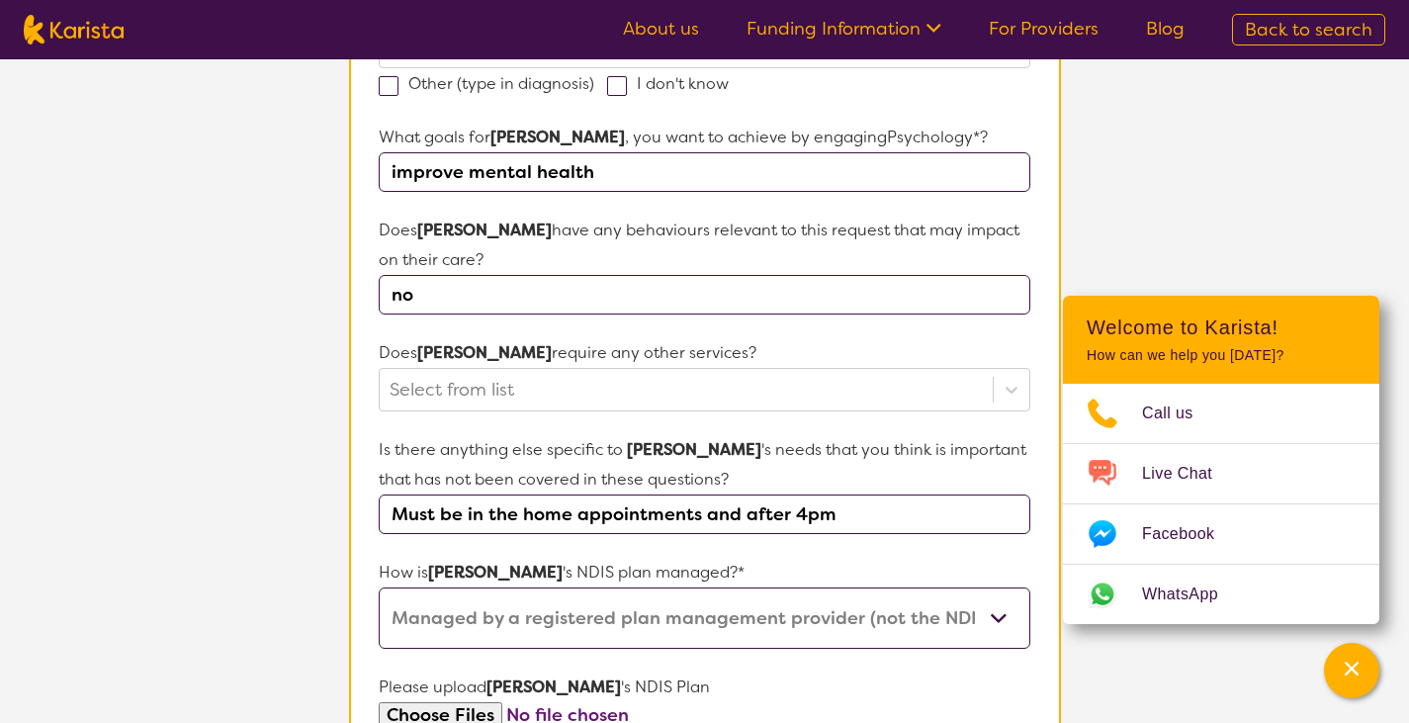
click at [379, 587] on select "Self-managed NDIS plan Managed by a registered plan management provider (not th…" at bounding box center [704, 617] width 651 height 61
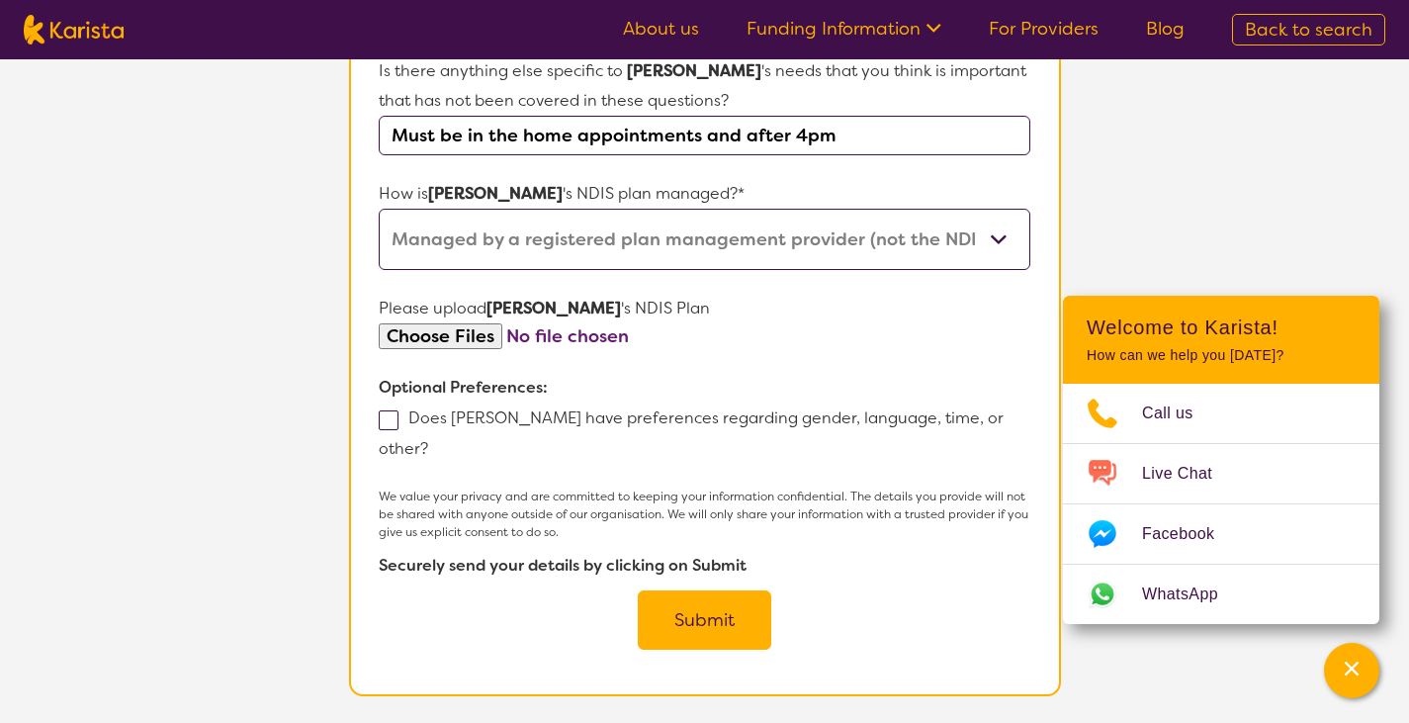
scroll to position [1053, 0]
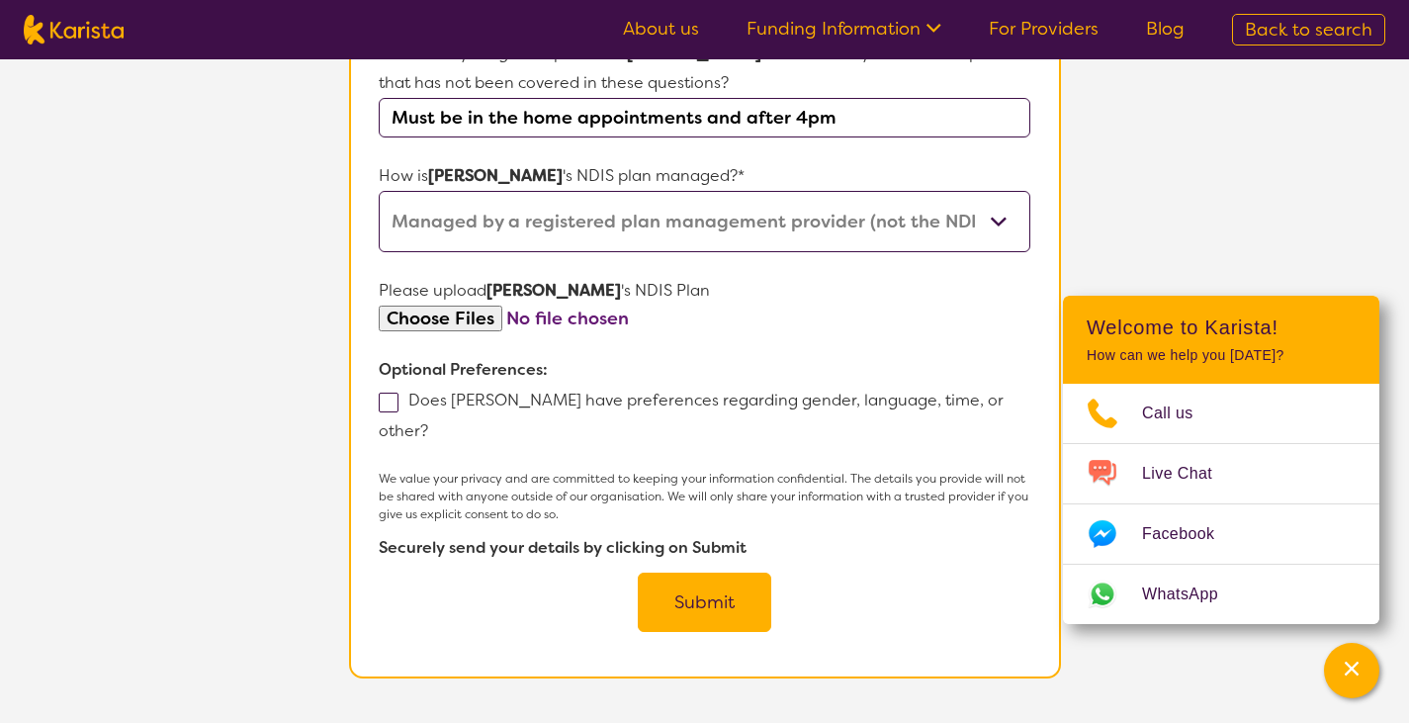
click at [718, 573] on button "Submit" at bounding box center [705, 602] width 134 height 59
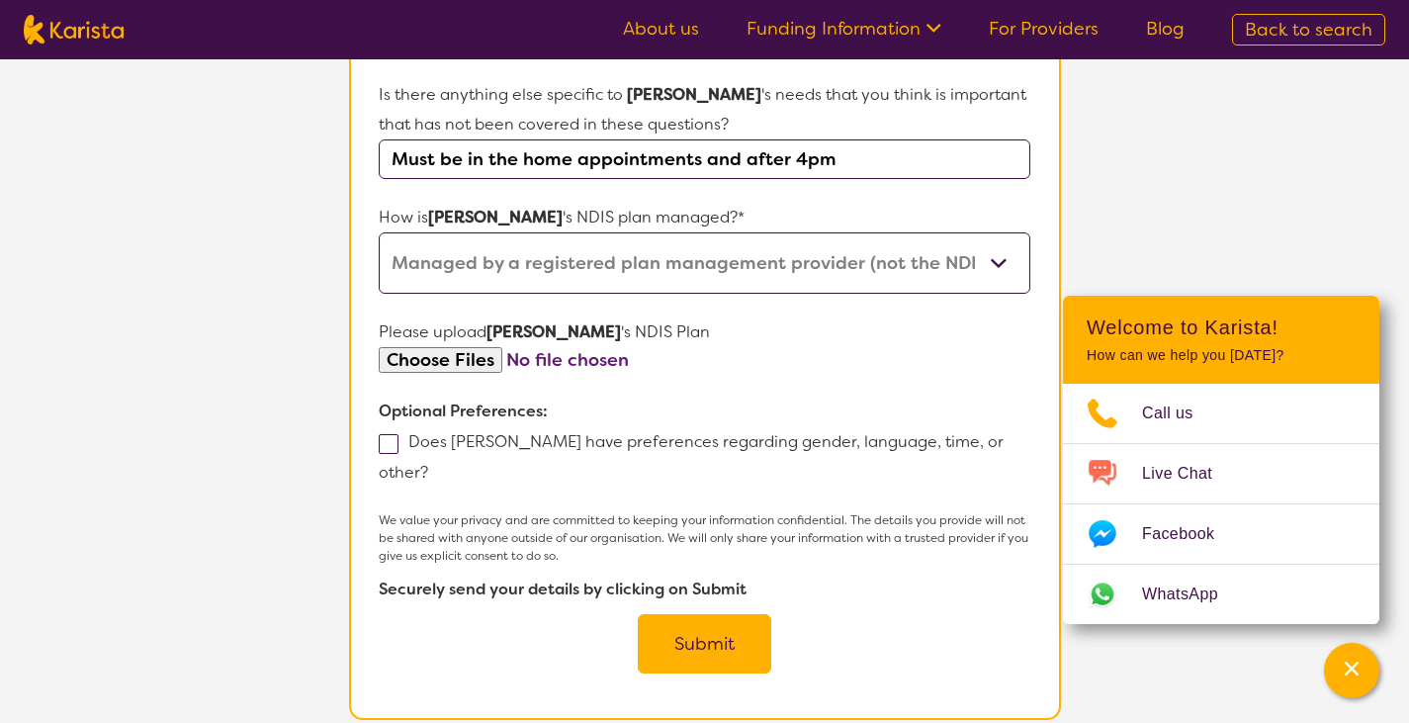
scroll to position [341, 0]
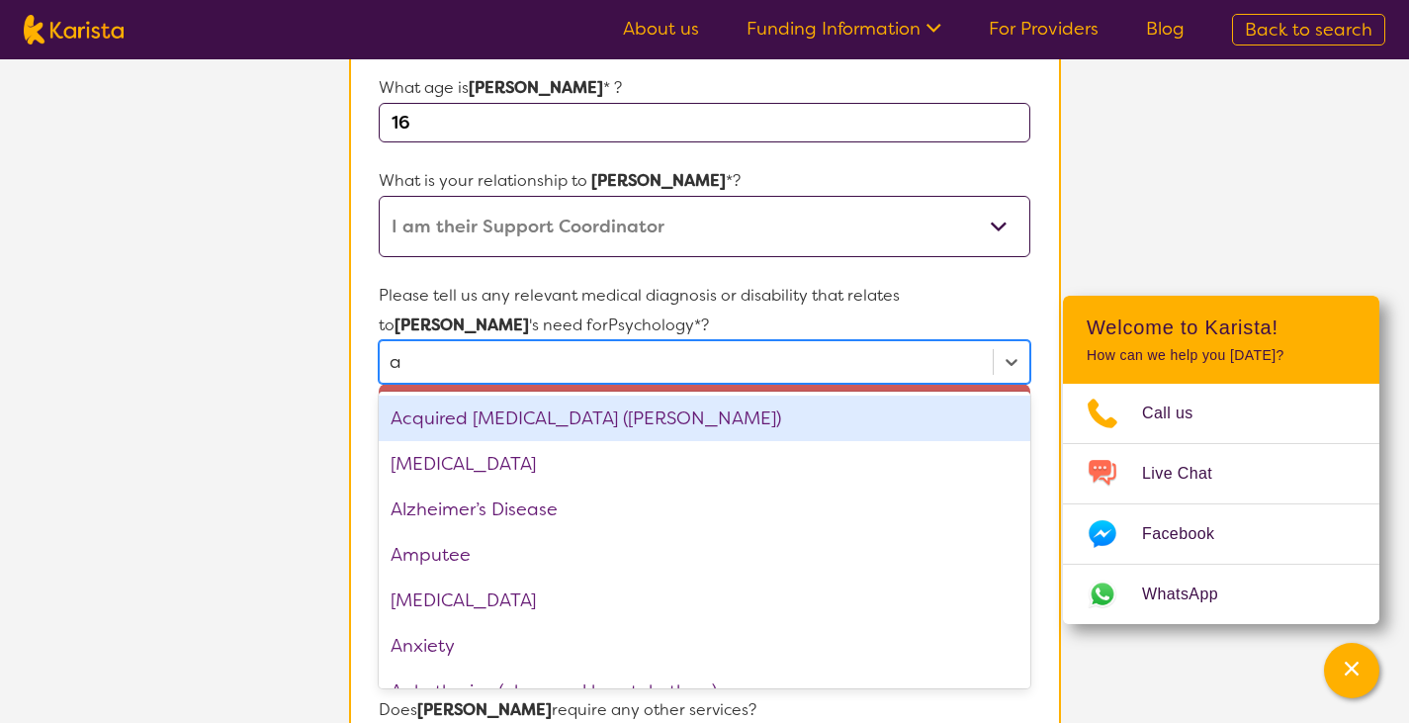
type input "au"
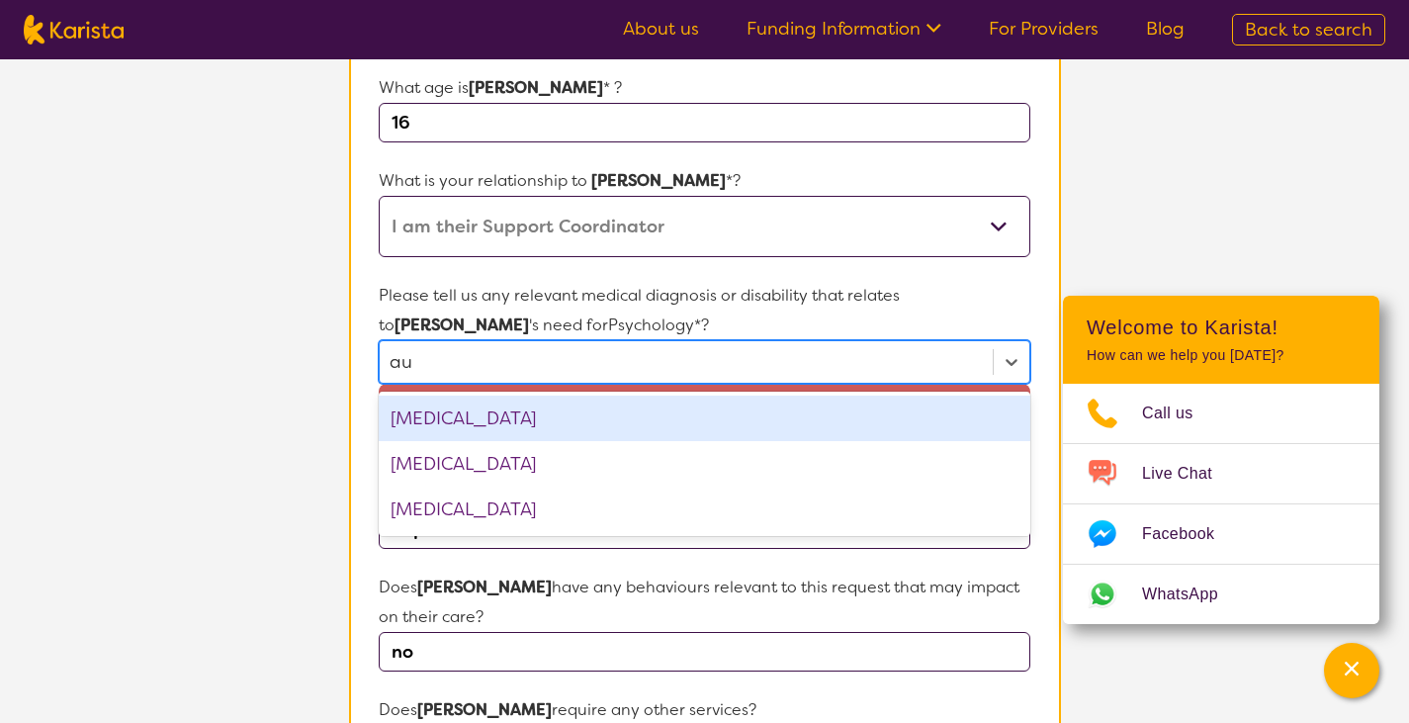
click at [621, 423] on div "[MEDICAL_DATA]" at bounding box center [704, 418] width 651 height 45
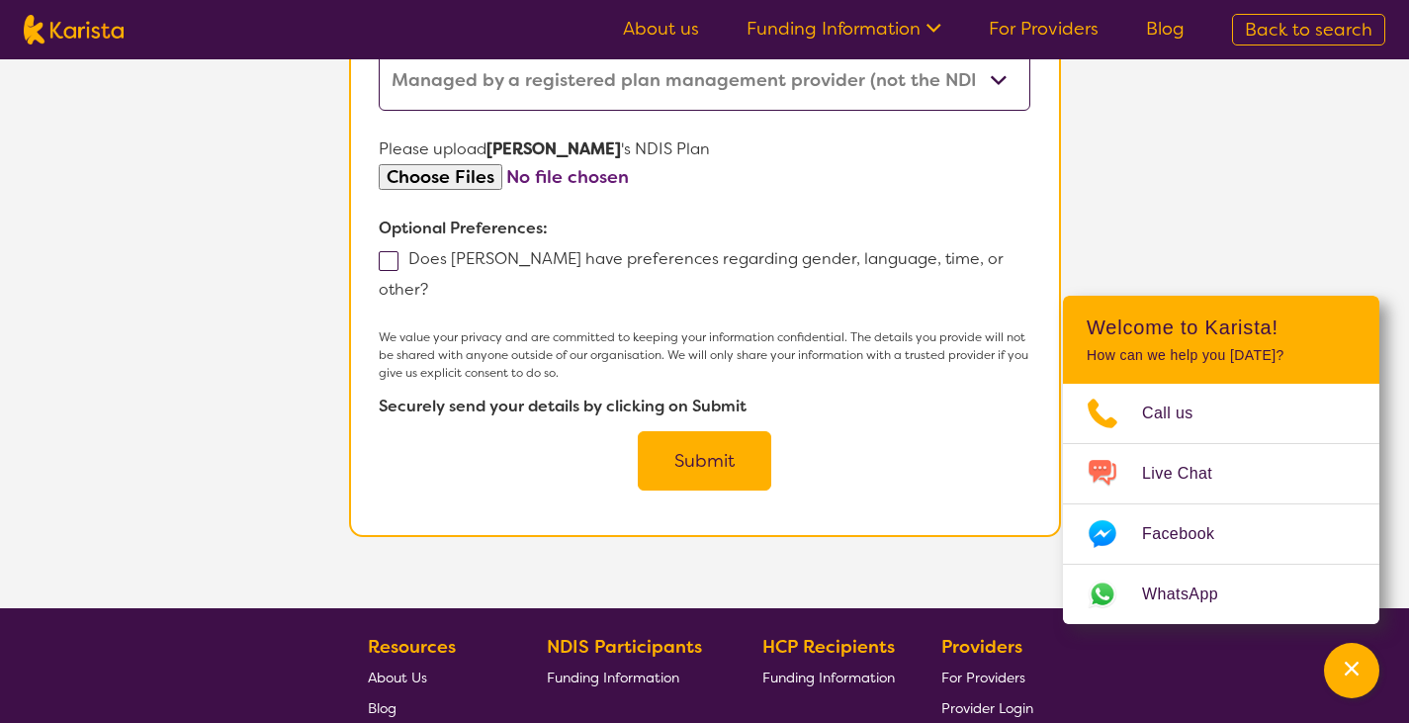
click at [653, 431] on button "Submit" at bounding box center [705, 460] width 134 height 59
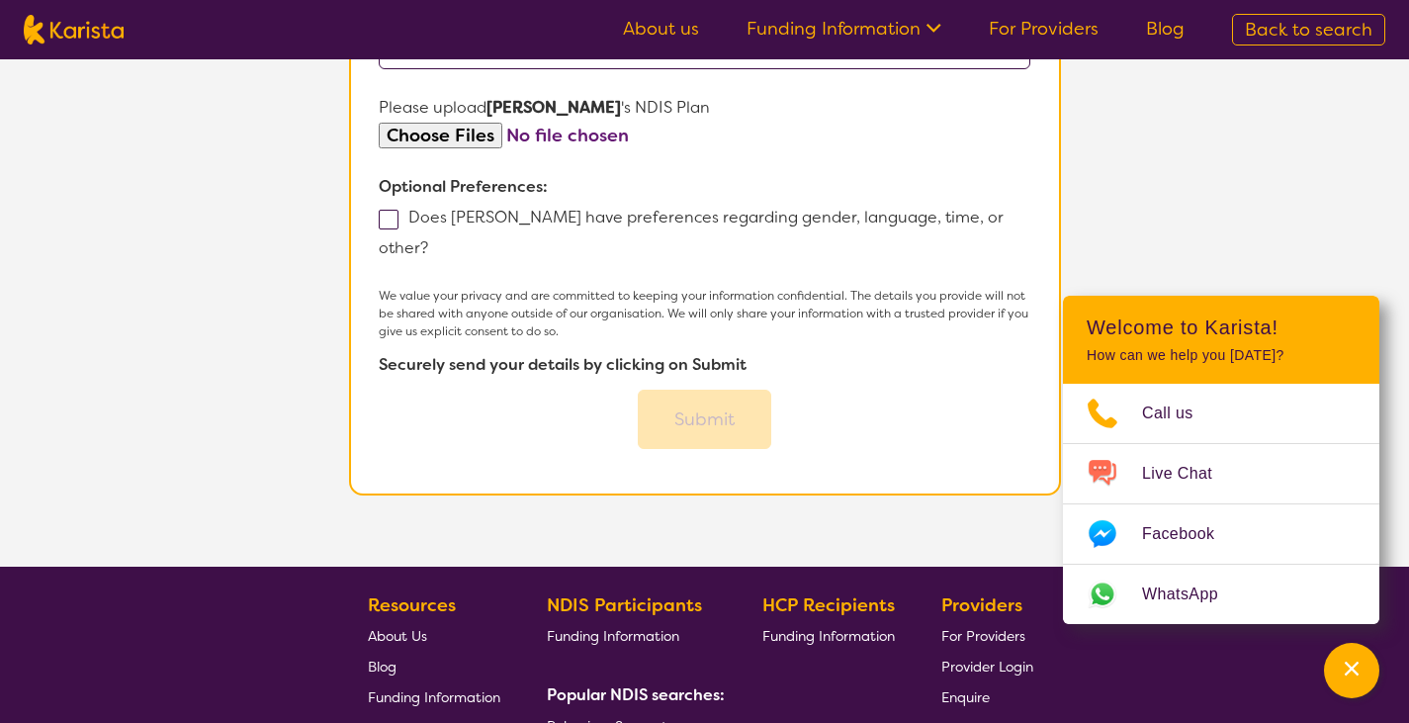
scroll to position [1197, 0]
